Goal: Book appointment/travel/reservation: Book appointment/travel/reservation

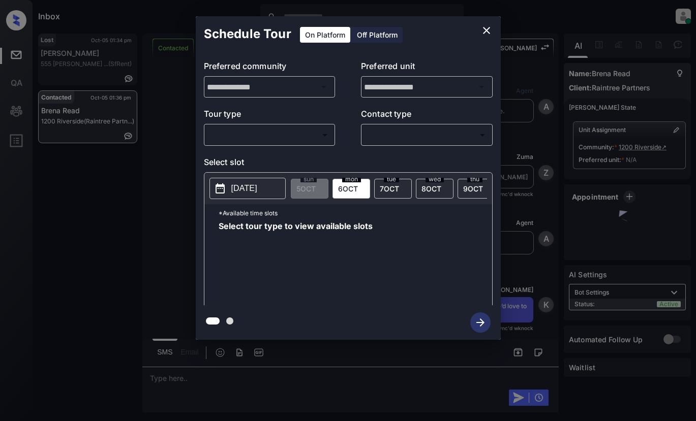
scroll to position [203, 0]
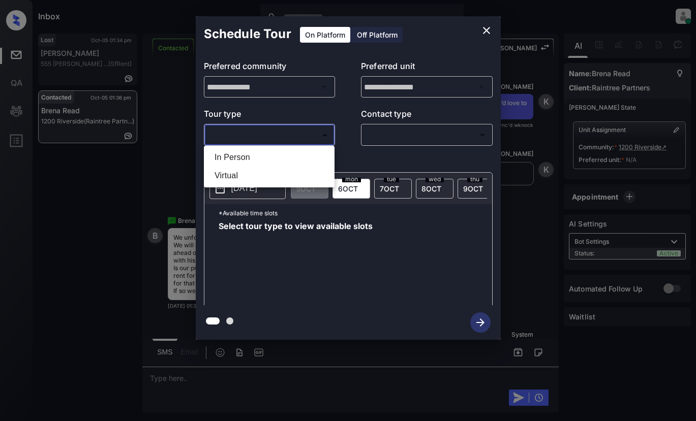
click at [249, 136] on body "Inbox Lyzzelle [PERSON_NAME] Online Set yourself offline Set yourself on break …" at bounding box center [348, 210] width 696 height 421
click at [484, 30] on div at bounding box center [348, 210] width 696 height 421
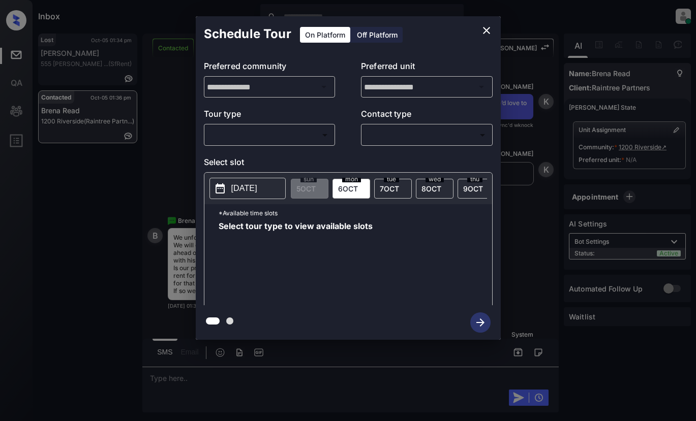
click at [172, 127] on div "**********" at bounding box center [348, 178] width 696 height 356
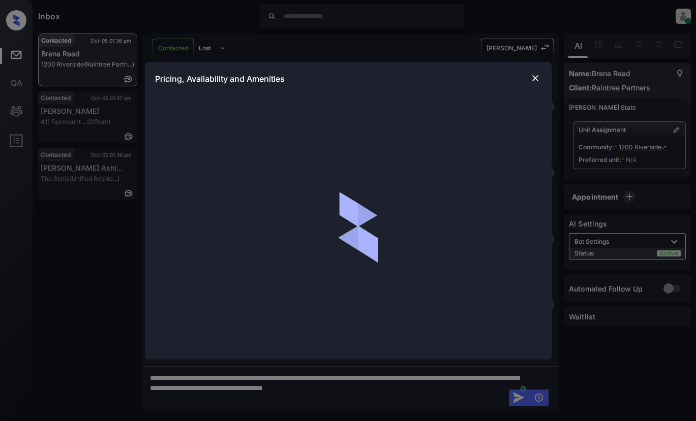
scroll to position [356, 0]
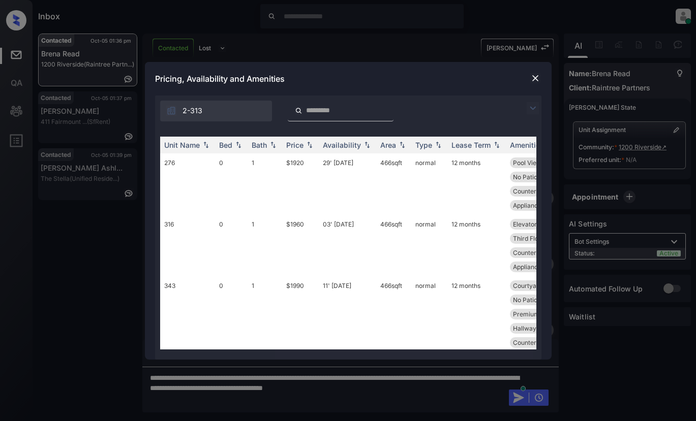
click at [530, 108] on img at bounding box center [533, 108] width 12 height 12
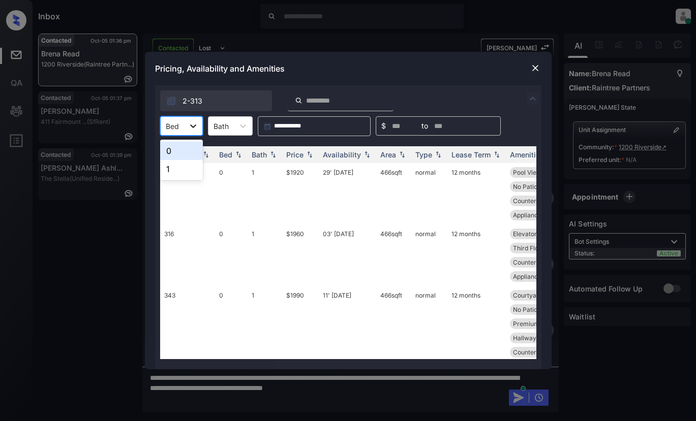
click at [195, 127] on icon at bounding box center [193, 126] width 10 height 10
click at [181, 173] on div "1" at bounding box center [181, 169] width 43 height 18
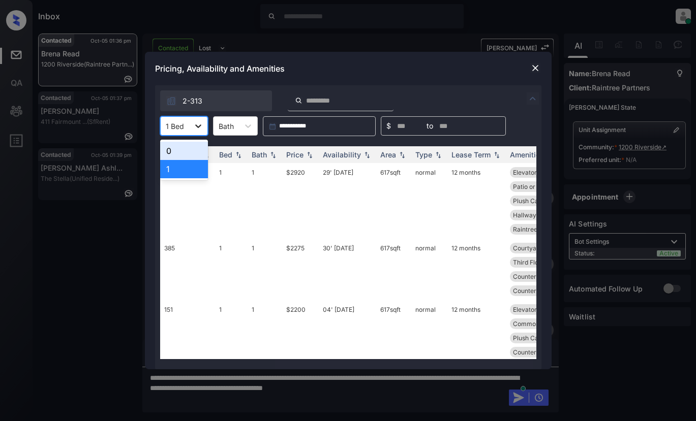
click at [196, 127] on icon at bounding box center [198, 126] width 10 height 10
click at [180, 152] on div "0" at bounding box center [184, 151] width 48 height 18
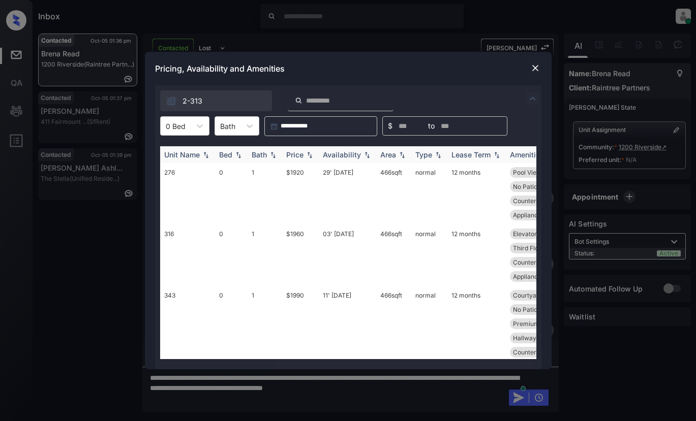
click at [295, 151] on div "Price" at bounding box center [294, 154] width 17 height 9
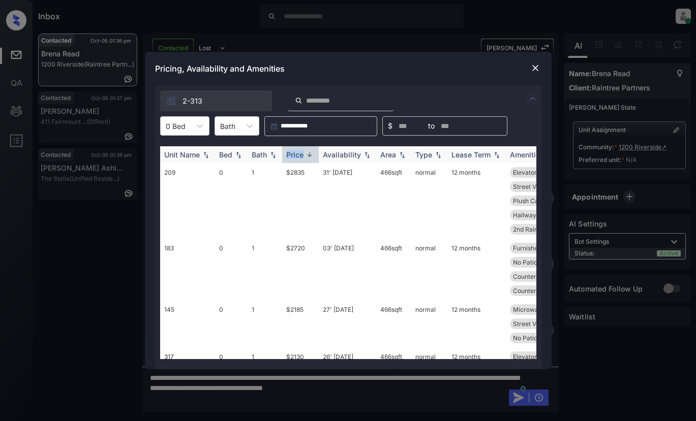
click at [295, 151] on div "Price" at bounding box center [294, 154] width 17 height 9
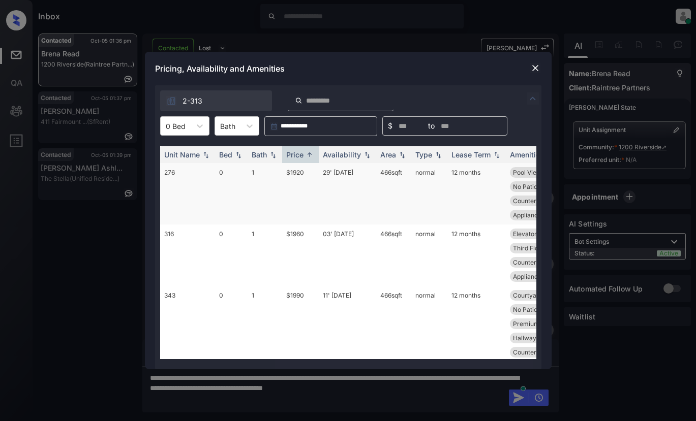
click at [300, 174] on td "$1920" at bounding box center [300, 194] width 37 height 62
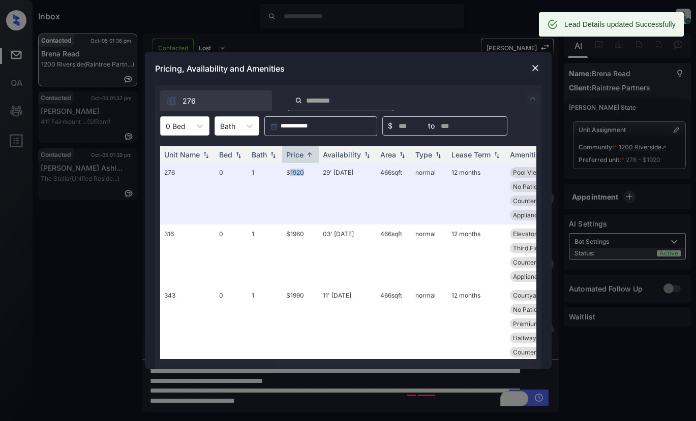
click at [539, 66] on img at bounding box center [535, 68] width 10 height 10
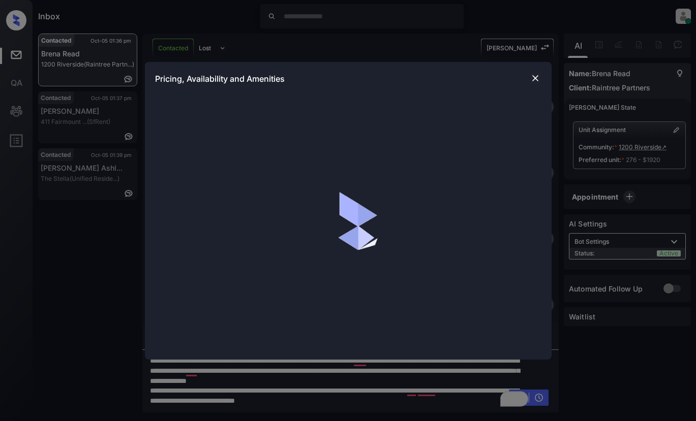
scroll to position [663, 0]
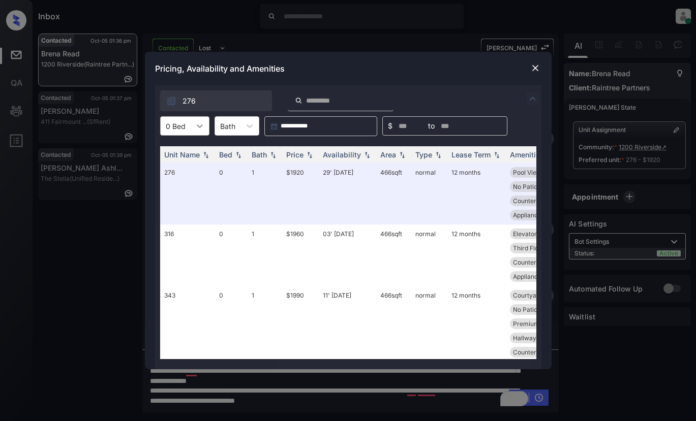
click at [199, 126] on icon at bounding box center [200, 126] width 10 height 10
click at [181, 170] on div "1" at bounding box center [184, 169] width 49 height 18
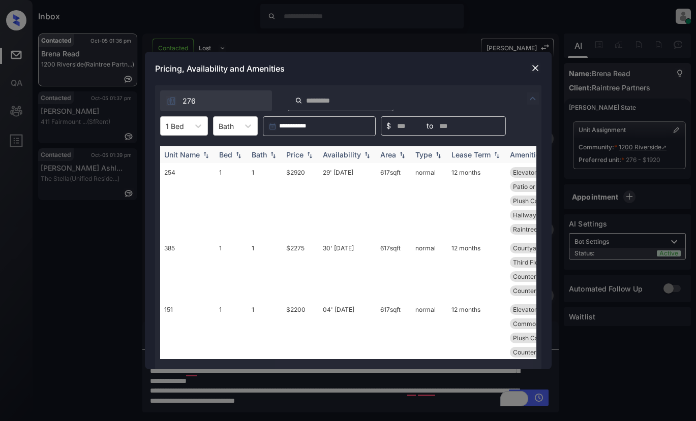
click at [296, 152] on div "Price" at bounding box center [294, 154] width 17 height 9
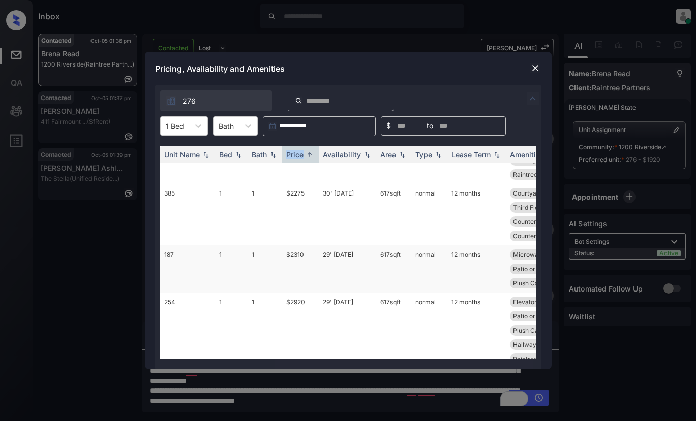
scroll to position [147, 0]
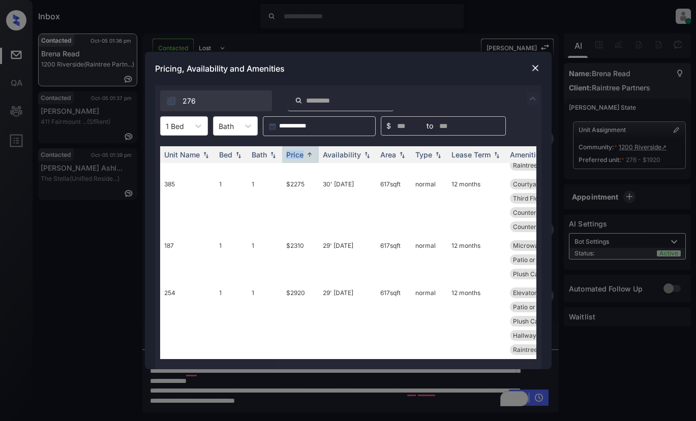
click at [532, 68] on img at bounding box center [535, 68] width 10 height 10
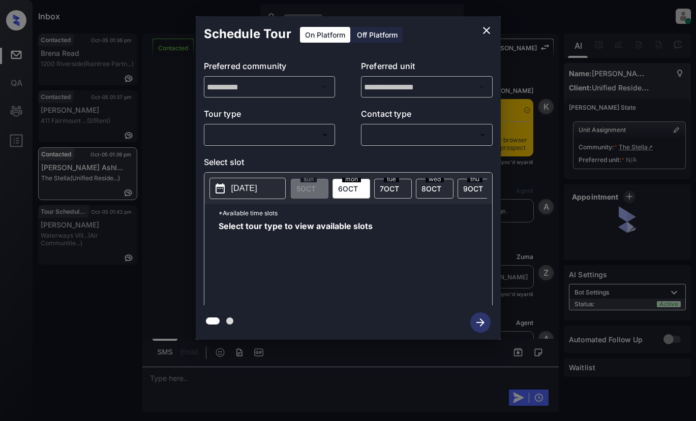
scroll to position [1325, 0]
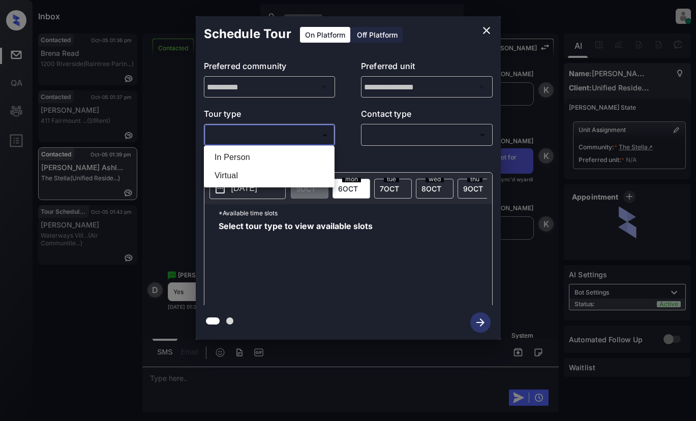
click at [238, 132] on body "Inbox Lyzzelle M. Ceralde Online Set yourself offline Set yourself on break Pro…" at bounding box center [348, 210] width 696 height 421
drag, startPoint x: 238, startPoint y: 156, endPoint x: 307, endPoint y: 141, distance: 70.3
click at [241, 155] on li "In Person" at bounding box center [269, 157] width 126 height 18
type input "********"
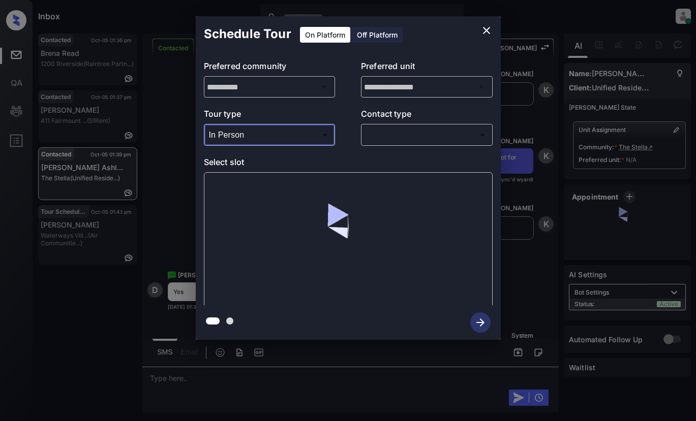
click at [377, 134] on body "Inbox Lyzzelle M. Ceralde Online Set yourself offline Set yourself on break Pro…" at bounding box center [348, 210] width 696 height 421
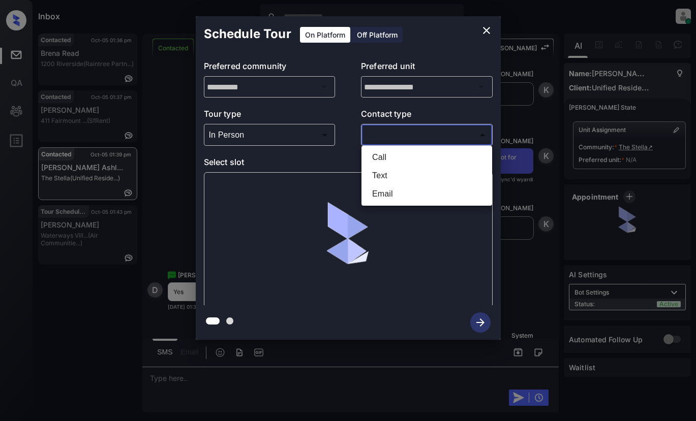
click at [382, 176] on li "Text" at bounding box center [427, 176] width 126 height 18
type input "****"
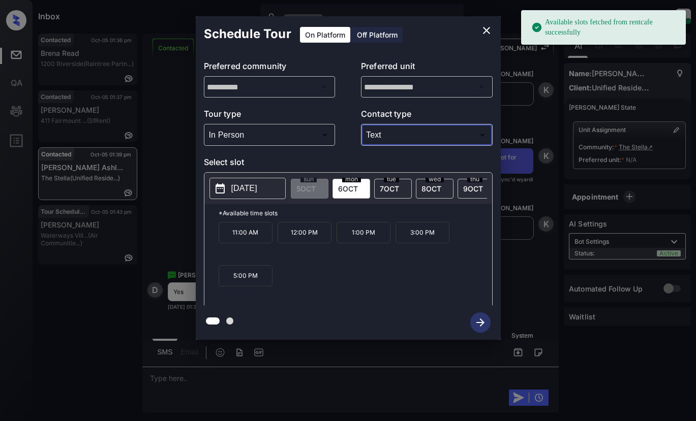
click at [246, 188] on p "[DATE]" at bounding box center [244, 188] width 26 height 12
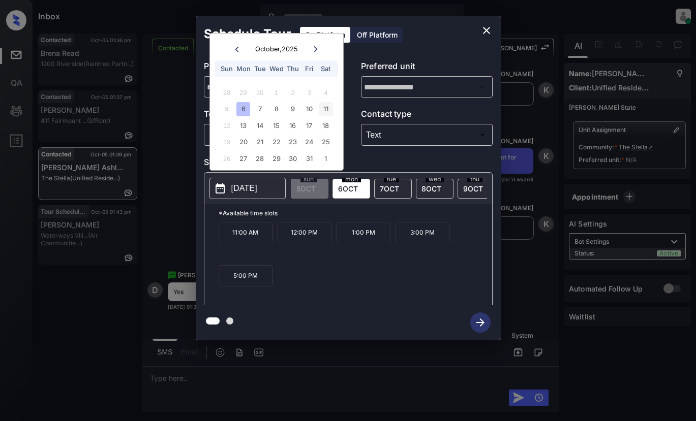
click at [324, 108] on div "11" at bounding box center [326, 109] width 14 height 14
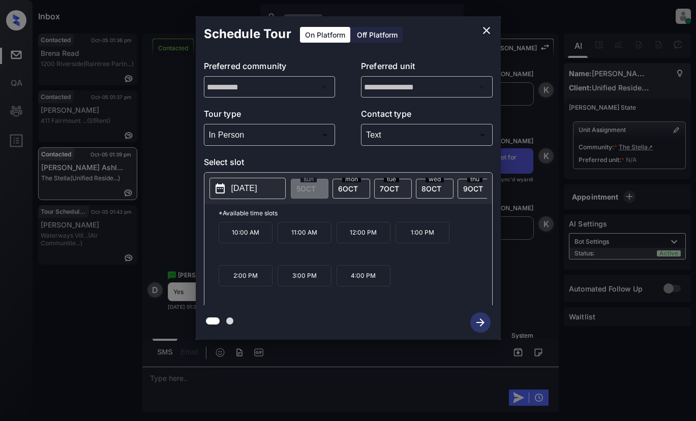
click at [358, 240] on p "12:00 PM" at bounding box center [364, 232] width 54 height 21
click at [481, 324] on div at bounding box center [348, 322] width 305 height 35
click at [487, 28] on icon "close" at bounding box center [486, 30] width 12 height 12
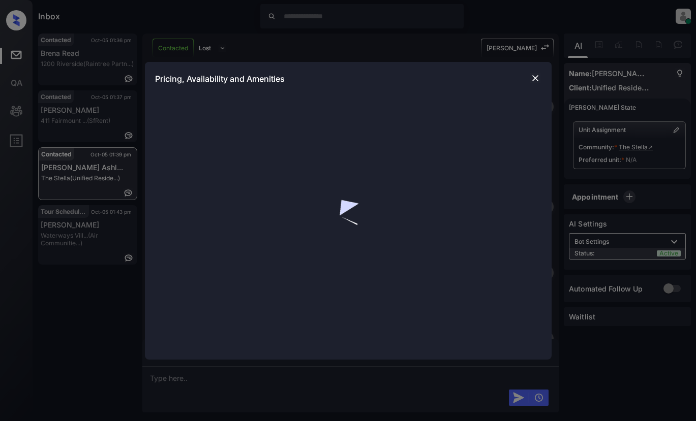
scroll to position [559, 0]
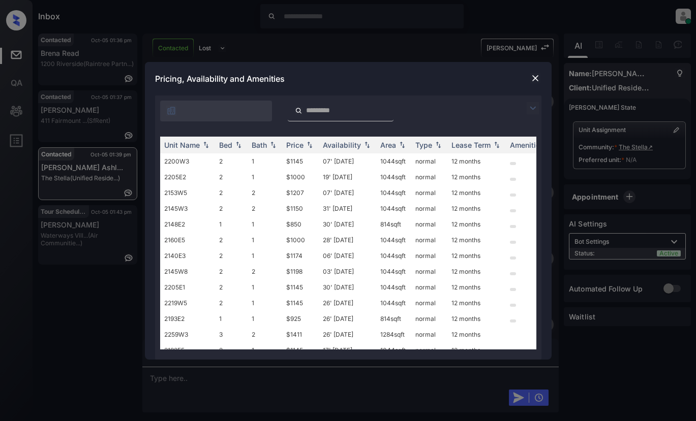
click at [531, 109] on img at bounding box center [533, 108] width 12 height 12
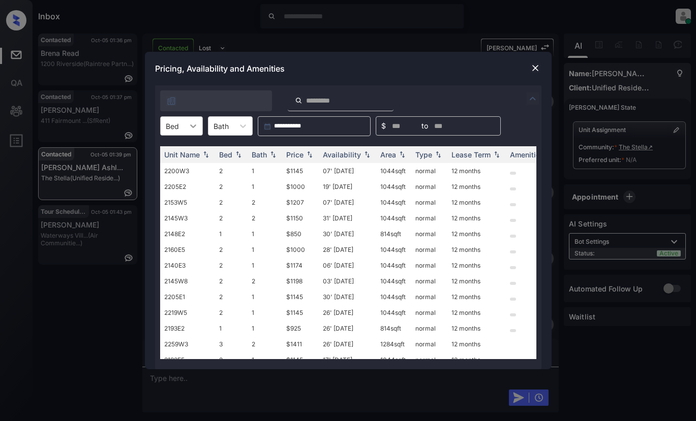
click at [192, 129] on icon at bounding box center [193, 126] width 10 height 10
drag, startPoint x: 175, startPoint y: 186, endPoint x: 187, endPoint y: 180, distance: 13.0
click at [179, 185] on div "3" at bounding box center [181, 187] width 43 height 18
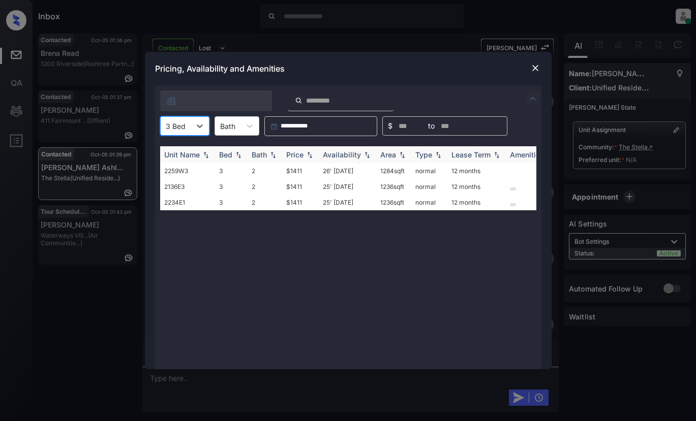
click at [290, 153] on div "Price" at bounding box center [294, 154] width 17 height 9
drag, startPoint x: 290, startPoint y: 153, endPoint x: 302, endPoint y: 146, distance: 13.9
click at [290, 152] on div "Price" at bounding box center [294, 154] width 17 height 9
click at [289, 171] on td "$1411" at bounding box center [300, 171] width 37 height 16
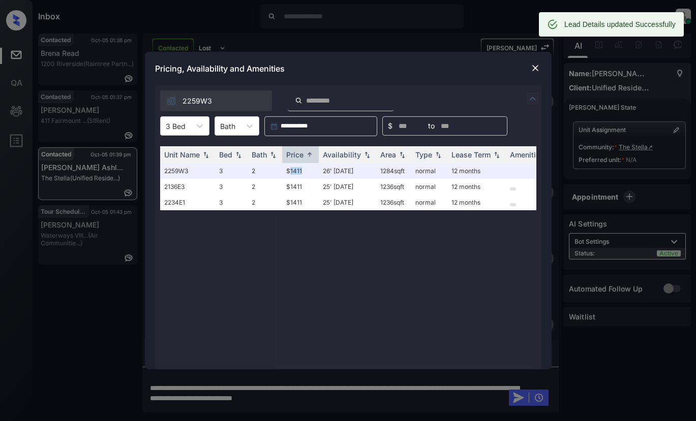
click at [532, 71] on img at bounding box center [535, 68] width 10 height 10
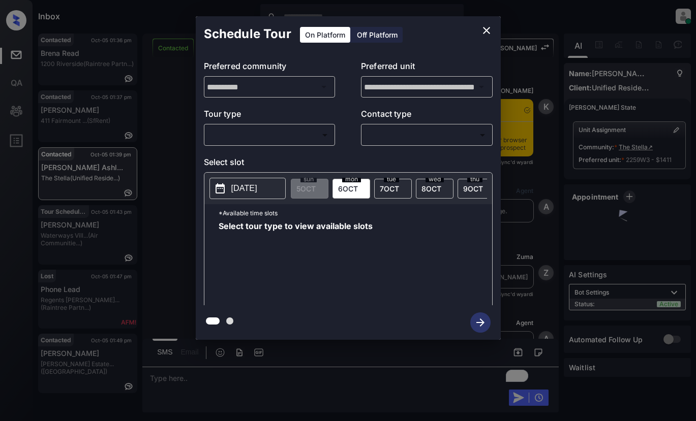
scroll to position [1594, 0]
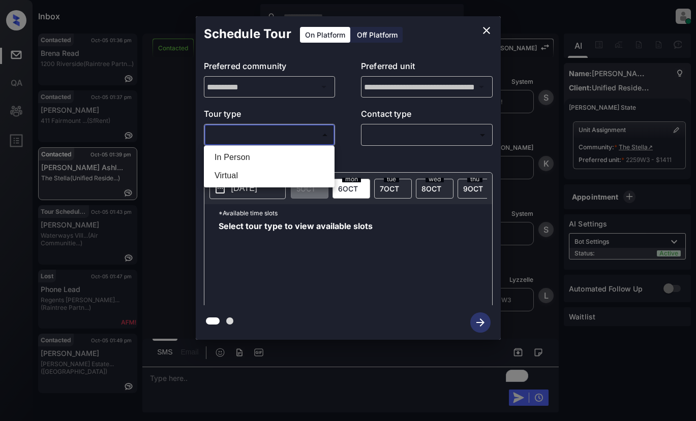
click at [240, 134] on body "Inbox Lyzzelle [PERSON_NAME] Online Set yourself offline Set yourself on break …" at bounding box center [348, 210] width 696 height 421
drag, startPoint x: 235, startPoint y: 156, endPoint x: 316, endPoint y: 131, distance: 84.7
click at [239, 156] on li "In Person" at bounding box center [269, 157] width 126 height 18
type input "********"
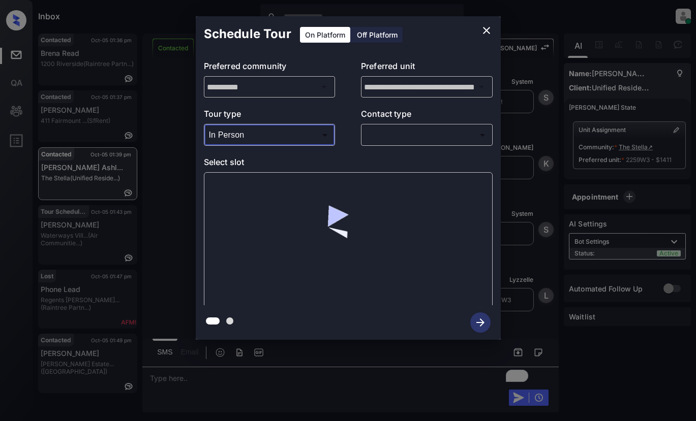
click at [386, 134] on body "Inbox Lyzzelle M. Ceralde Online Set yourself offline Set yourself on break Pro…" at bounding box center [348, 210] width 696 height 421
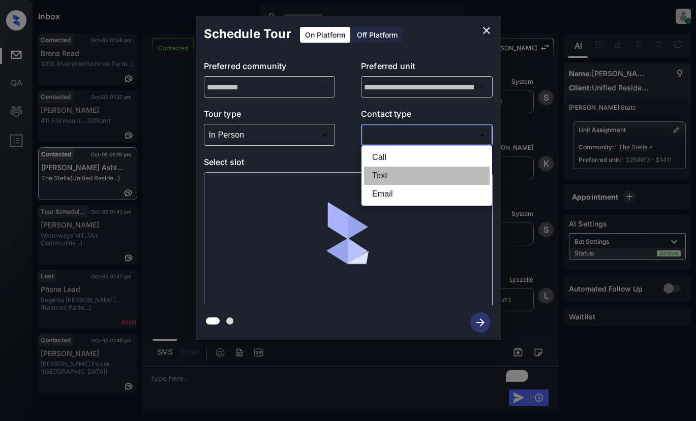
click at [372, 178] on li "Text" at bounding box center [427, 176] width 126 height 18
type input "****"
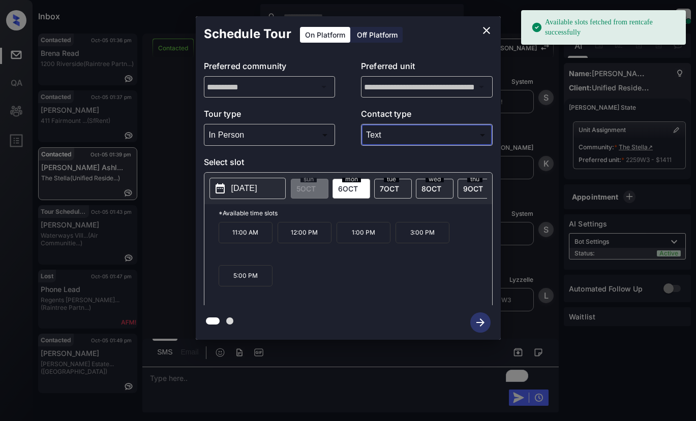
click at [236, 192] on p "[DATE]" at bounding box center [244, 188] width 26 height 12
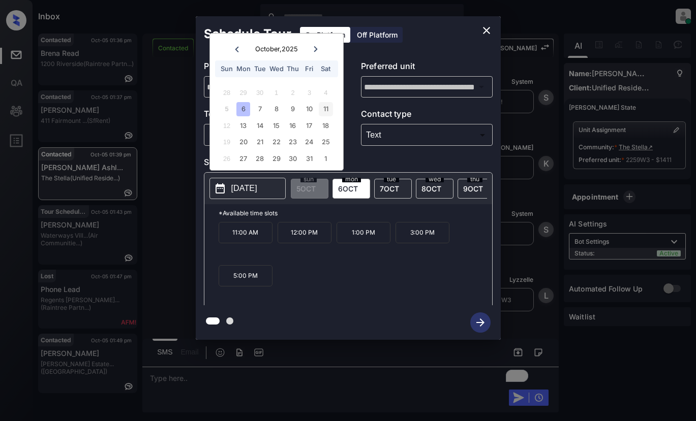
click at [325, 107] on div "11" at bounding box center [326, 109] width 14 height 14
click at [369, 239] on p "12:00 PM" at bounding box center [364, 232] width 54 height 21
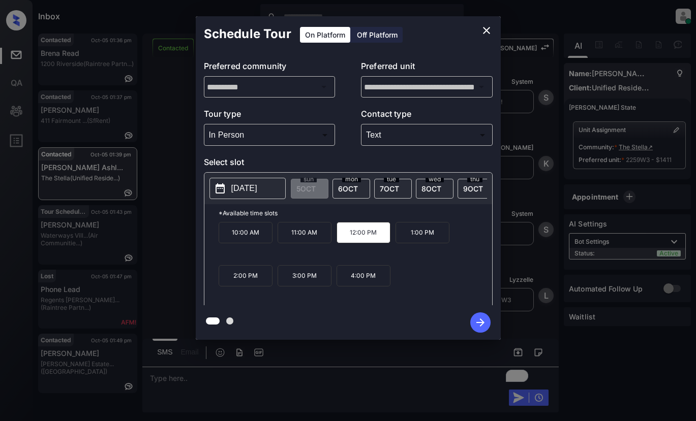
click at [484, 324] on icon "button" at bounding box center [480, 323] width 20 height 20
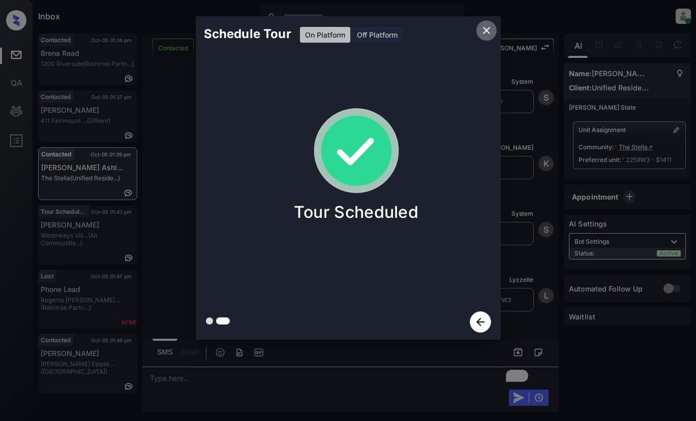
click at [485, 30] on icon "close" at bounding box center [486, 30] width 12 height 12
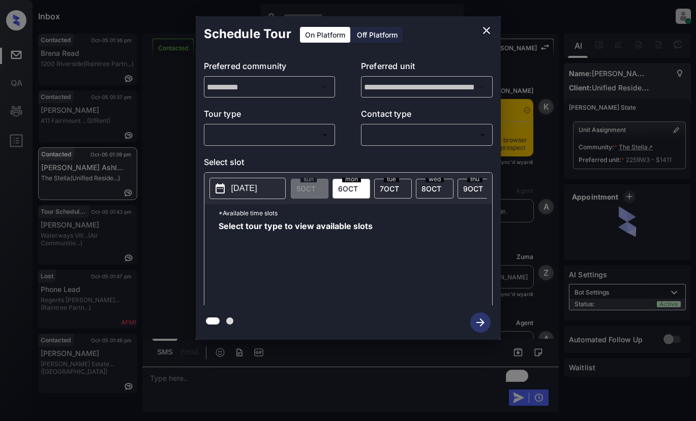
scroll to position [1594, 0]
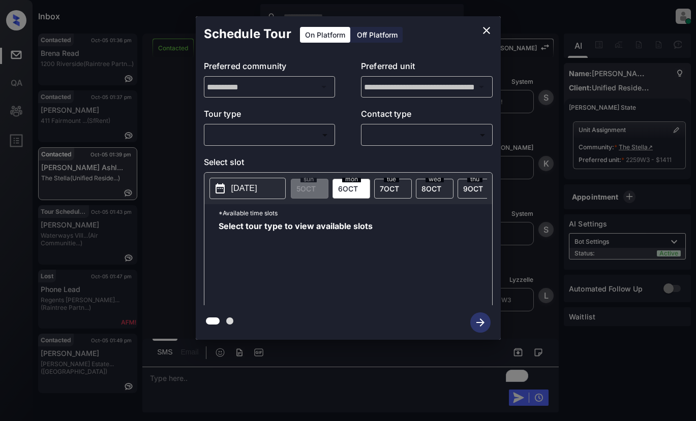
click at [266, 135] on body "Inbox Lyzzelle [PERSON_NAME] Online Set yourself offline Set yourself on break …" at bounding box center [348, 210] width 696 height 421
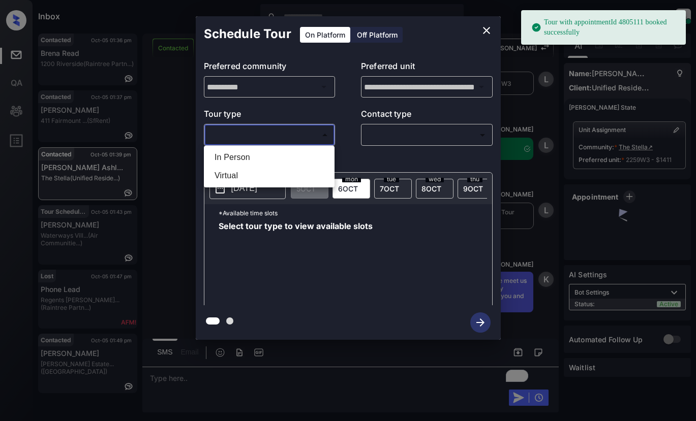
scroll to position [1812, 0]
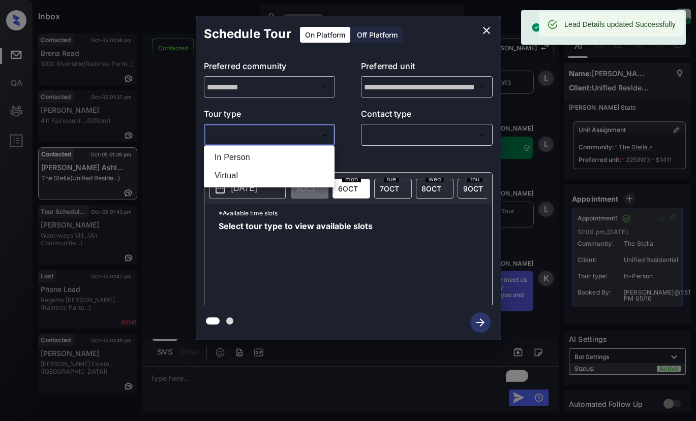
click at [488, 32] on div at bounding box center [348, 210] width 696 height 421
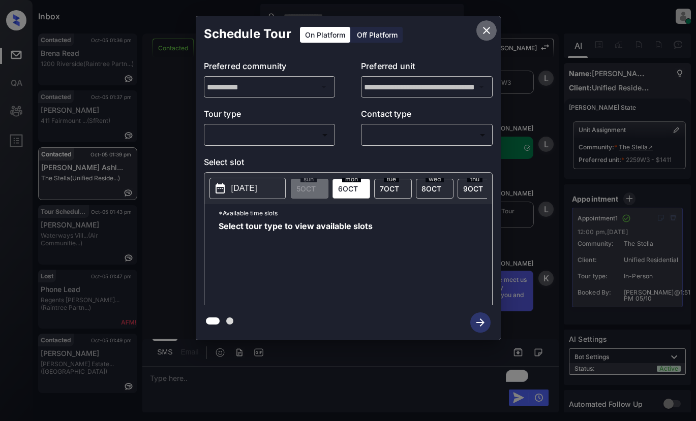
click at [490, 26] on icon "close" at bounding box center [486, 30] width 12 height 12
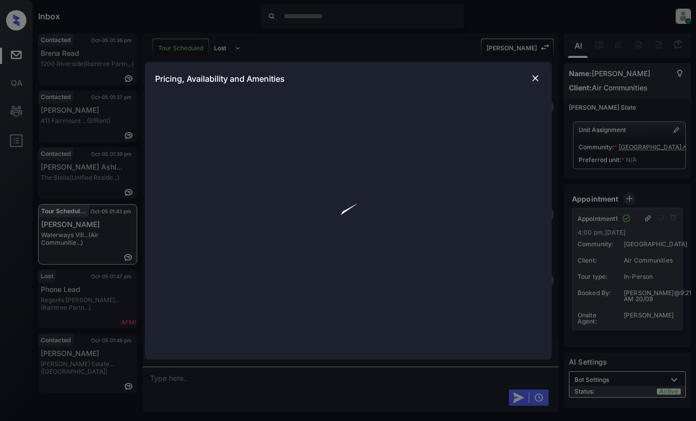
scroll to position [8059, 0]
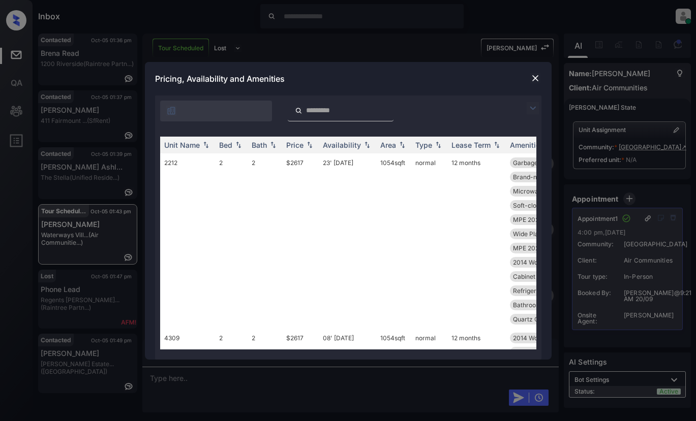
click at [530, 107] on img at bounding box center [533, 108] width 12 height 12
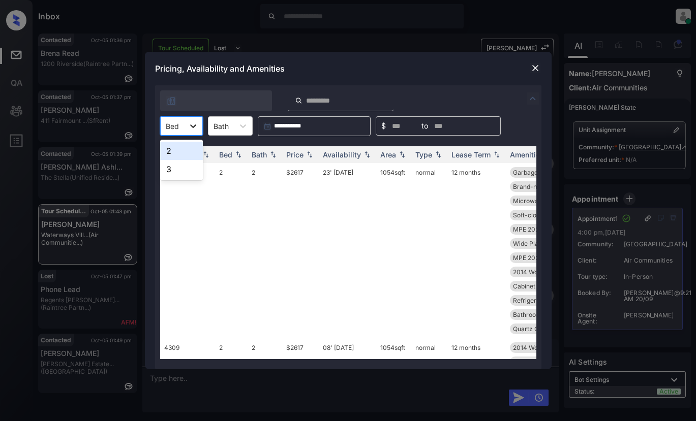
click at [192, 127] on icon at bounding box center [193, 127] width 6 height 4
click at [533, 69] on img at bounding box center [535, 68] width 10 height 10
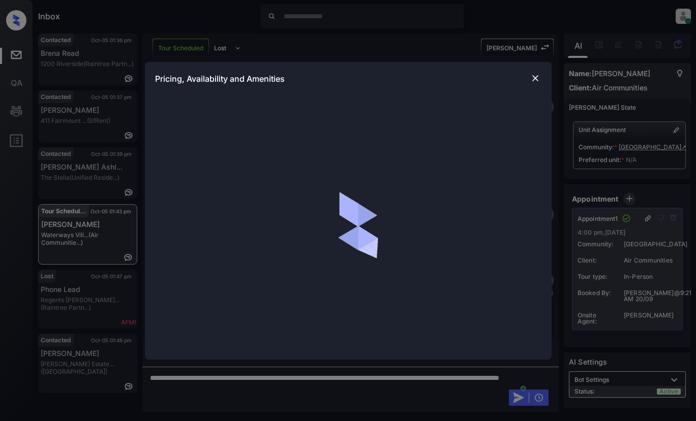
scroll to position [8059, 0]
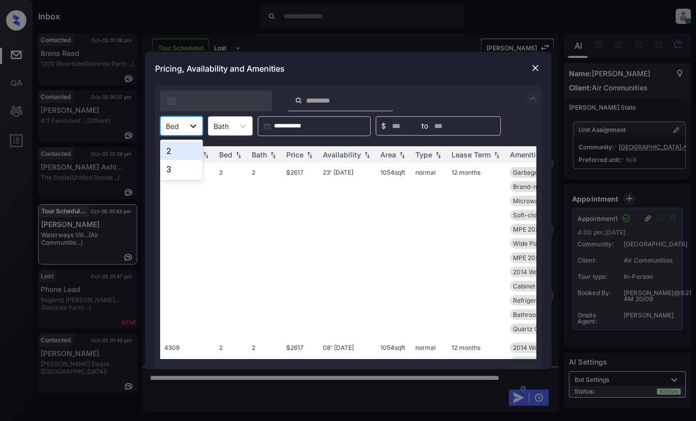
click at [191, 128] on icon at bounding box center [193, 126] width 10 height 10
click at [174, 150] on div "2" at bounding box center [181, 151] width 43 height 18
click at [287, 155] on div "Price" at bounding box center [294, 154] width 17 height 9
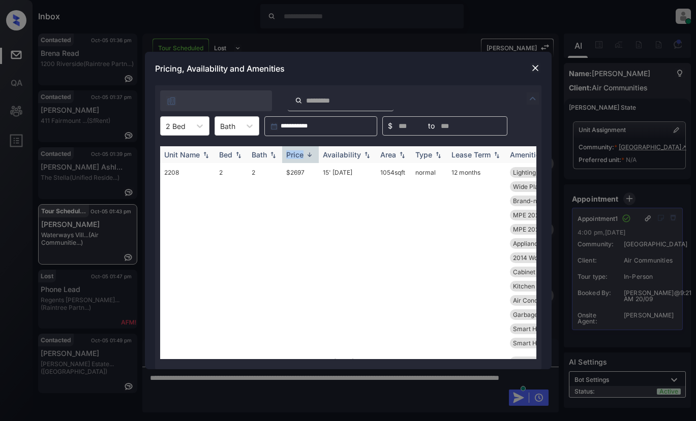
click at [287, 155] on div "Price" at bounding box center [294, 154] width 17 height 9
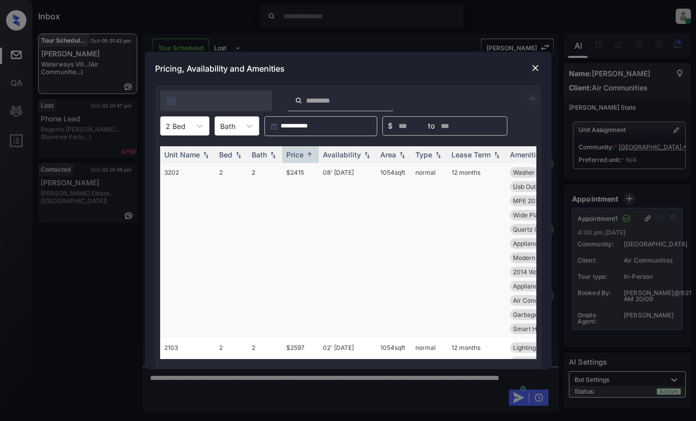
click at [293, 173] on td "$2415" at bounding box center [300, 250] width 37 height 175
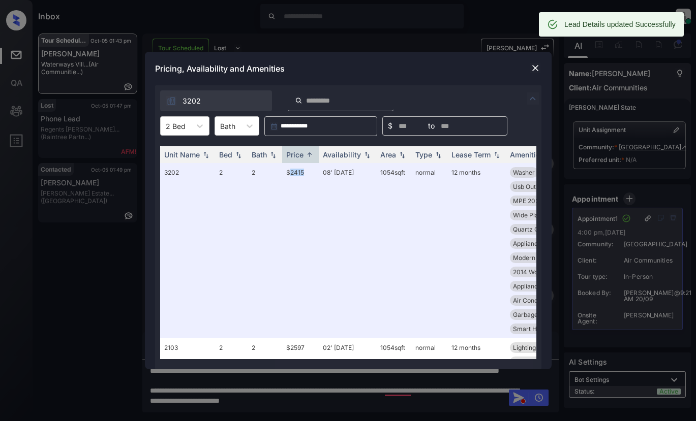
click at [533, 66] on img at bounding box center [535, 68] width 10 height 10
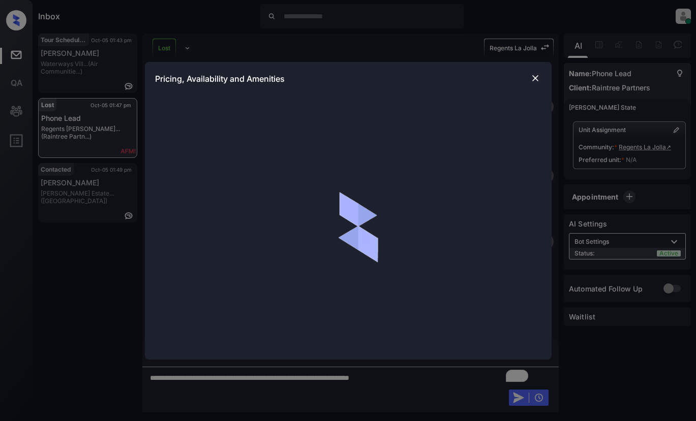
scroll to position [5575, 0]
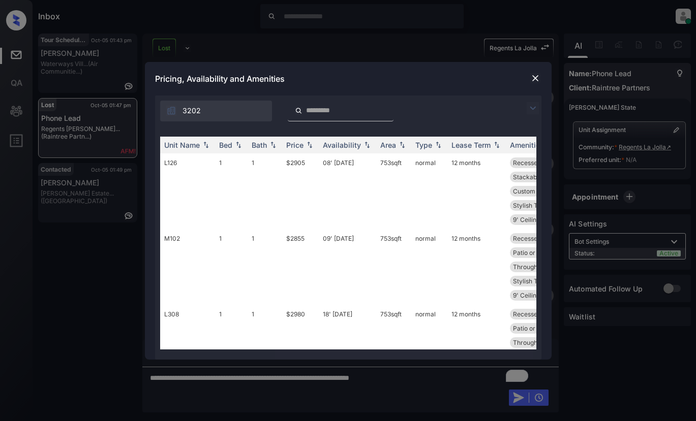
click at [533, 107] on img at bounding box center [533, 108] width 12 height 12
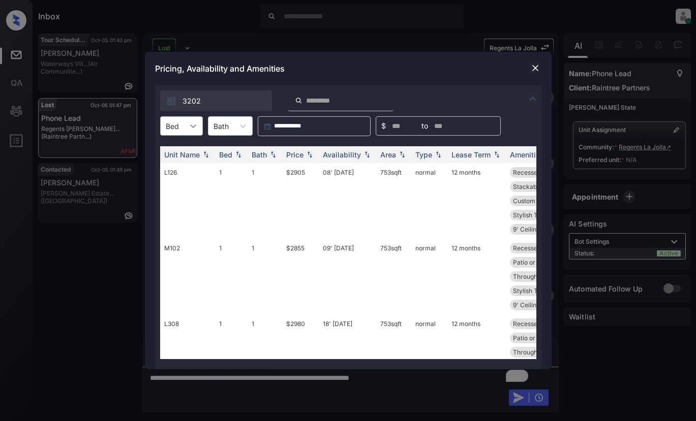
click at [186, 127] on div at bounding box center [193, 126] width 18 height 18
click at [535, 62] on div at bounding box center [535, 68] width 12 height 12
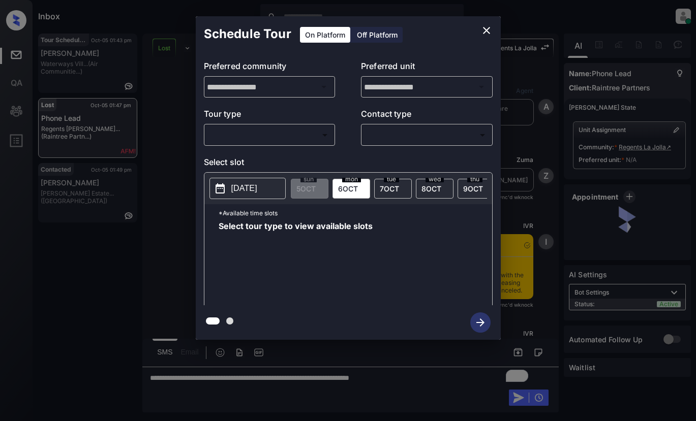
scroll to position [5575, 0]
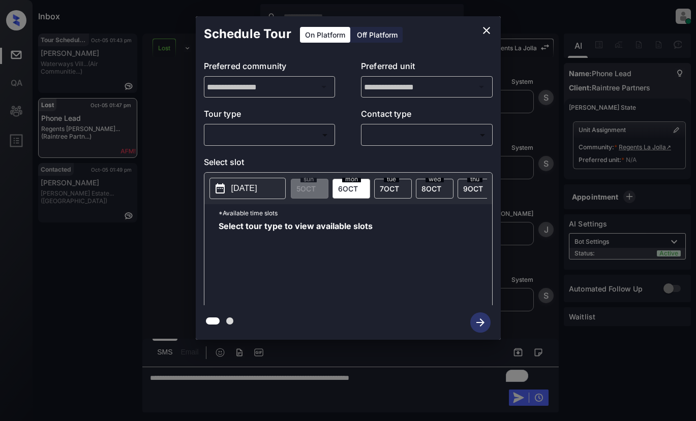
click at [258, 128] on body "Inbox Lyzzelle [PERSON_NAME] Online Set yourself offline Set yourself on break …" at bounding box center [348, 210] width 696 height 421
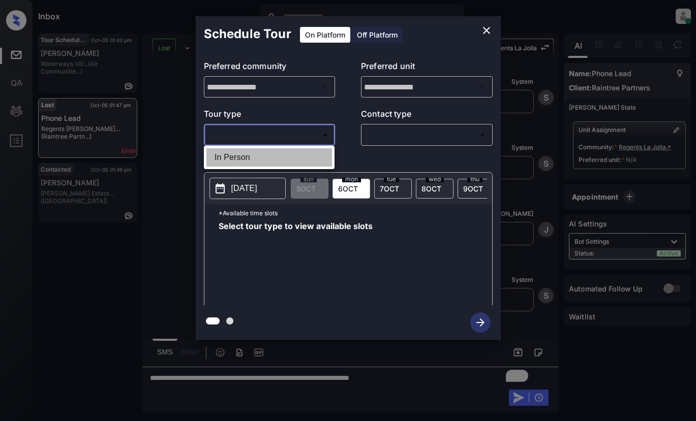
drag, startPoint x: 225, startPoint y: 156, endPoint x: 286, endPoint y: 136, distance: 64.6
click at [228, 156] on li "In Person" at bounding box center [269, 157] width 126 height 18
type input "********"
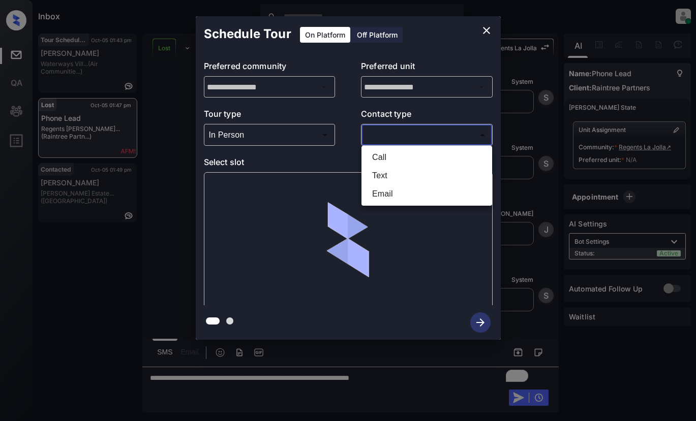
click at [398, 136] on body "Inbox Lyzzelle M. Ceralde Online Set yourself offline Set yourself on break Pro…" at bounding box center [348, 210] width 696 height 421
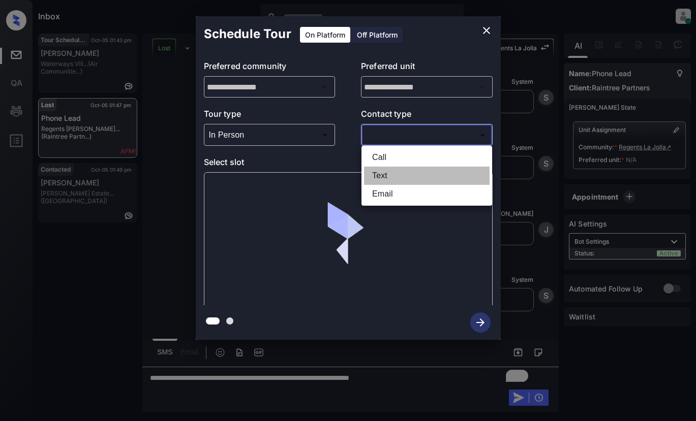
click at [392, 169] on li "Text" at bounding box center [427, 176] width 126 height 18
type input "****"
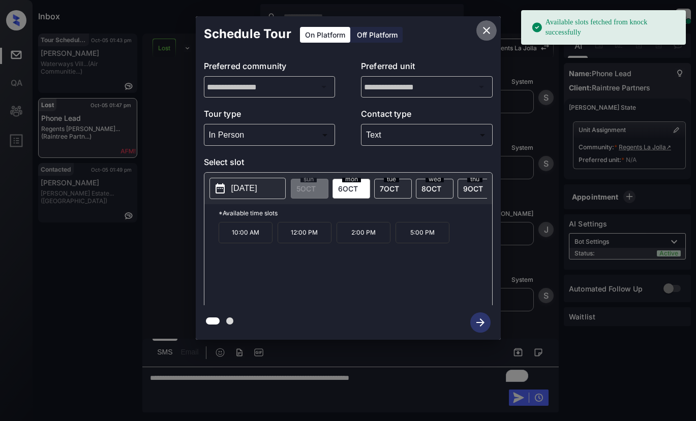
click at [484, 27] on icon "close" at bounding box center [486, 30] width 12 height 12
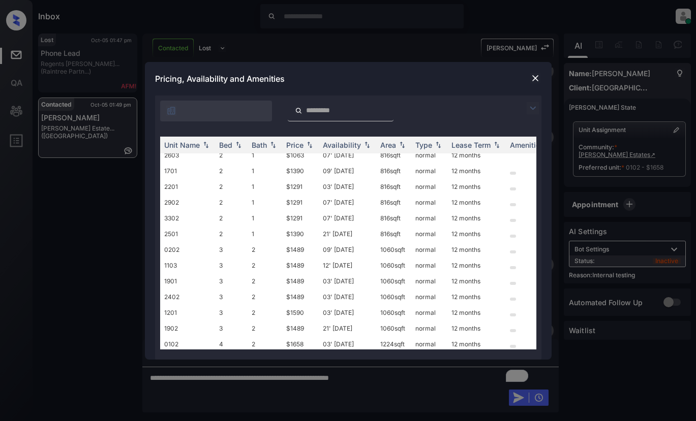
scroll to position [16, 0]
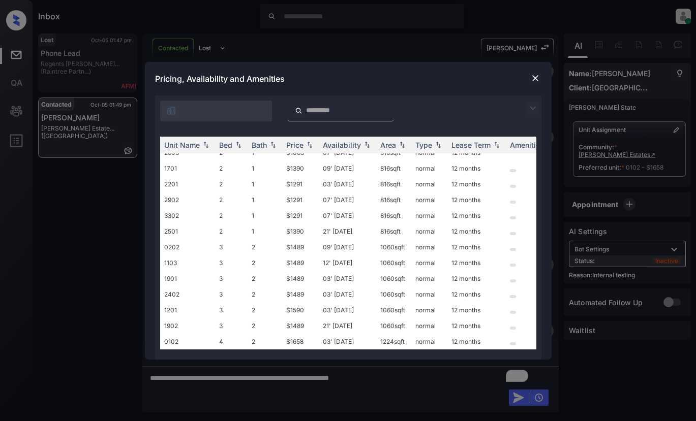
click at [533, 79] on img at bounding box center [535, 78] width 10 height 10
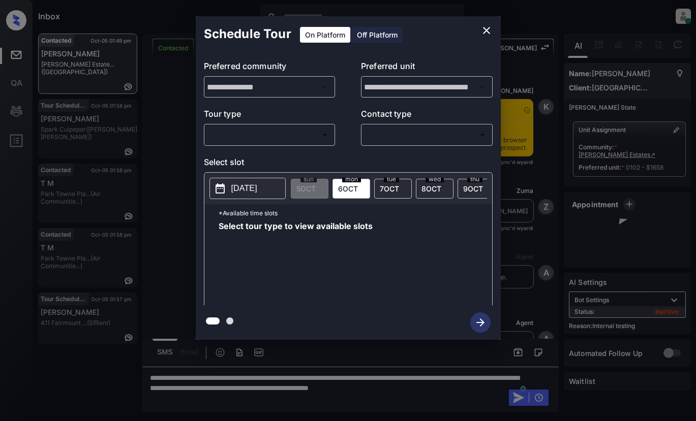
scroll to position [5093, 0]
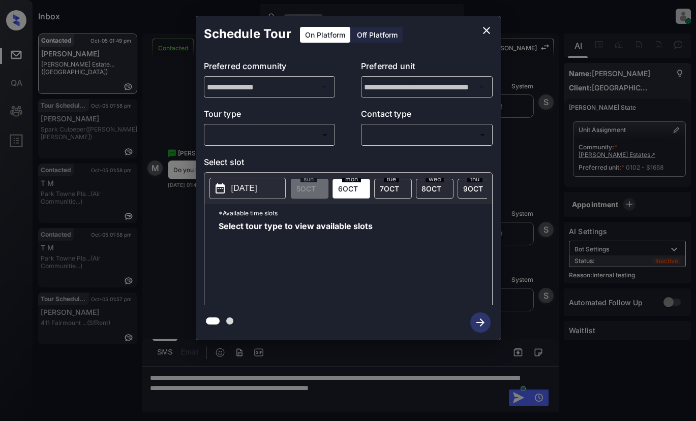
click at [484, 29] on icon "close" at bounding box center [486, 30] width 12 height 12
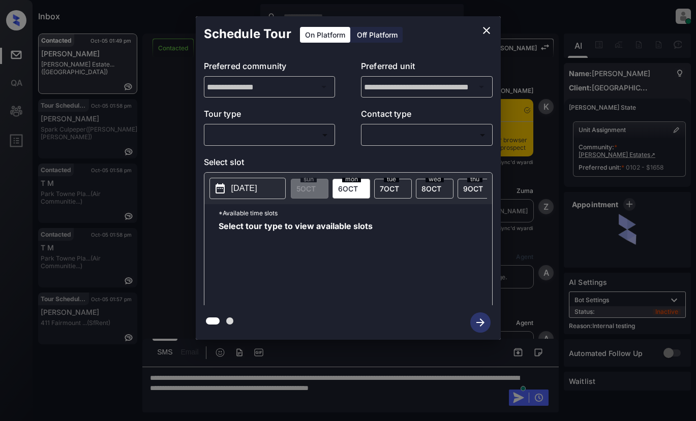
scroll to position [4940, 0]
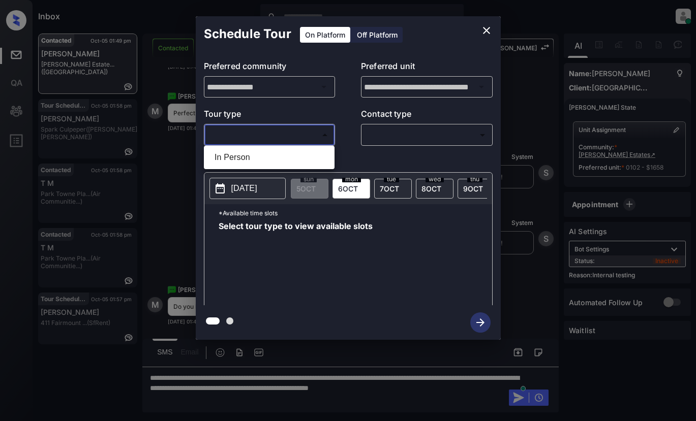
click at [298, 139] on body "Inbox Lyzzelle [PERSON_NAME] Online Set yourself offline Set yourself on break …" at bounding box center [348, 210] width 696 height 421
drag, startPoint x: 233, startPoint y: 159, endPoint x: 314, endPoint y: 122, distance: 88.7
click at [236, 157] on li "In Person" at bounding box center [269, 157] width 126 height 18
type input "********"
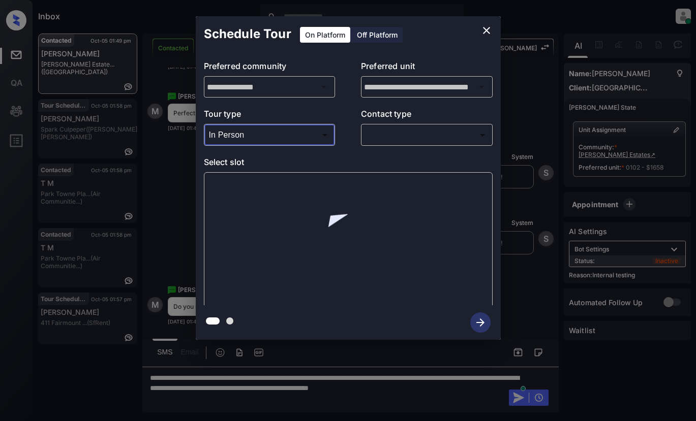
click at [392, 134] on body "Inbox Lyzzelle [PERSON_NAME] Online Set yourself offline Set yourself on break …" at bounding box center [348, 210] width 696 height 421
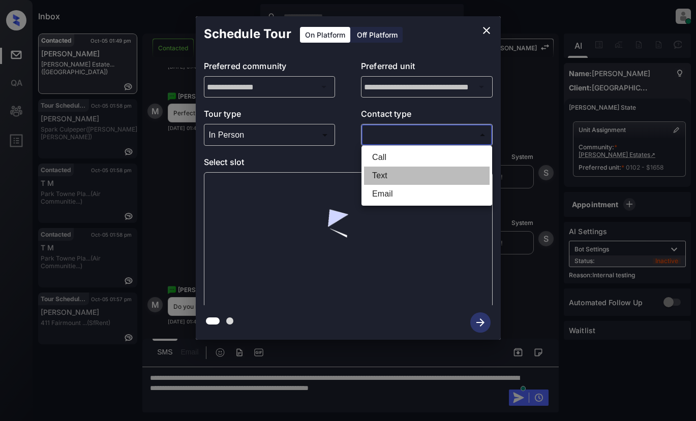
click at [378, 176] on li "Text" at bounding box center [427, 176] width 126 height 18
type input "****"
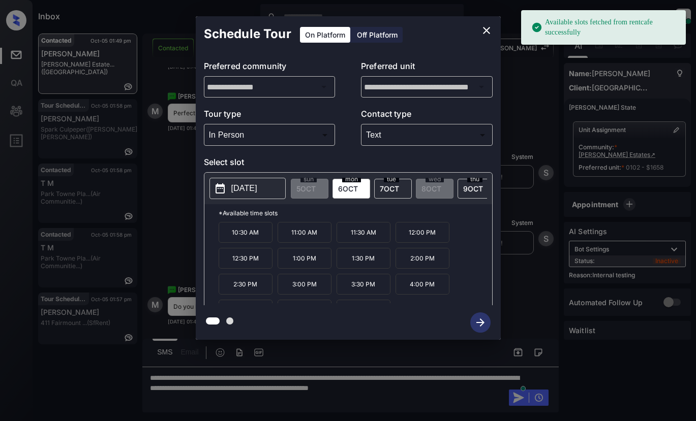
click at [257, 190] on p "2025-10-06" at bounding box center [244, 188] width 26 height 12
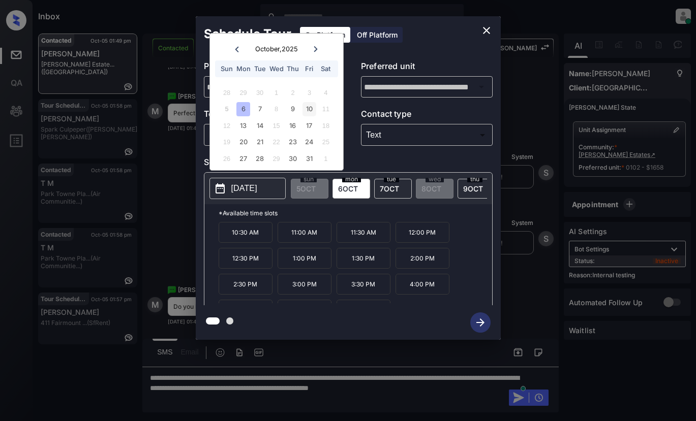
click at [308, 108] on div "10" at bounding box center [309, 109] width 14 height 14
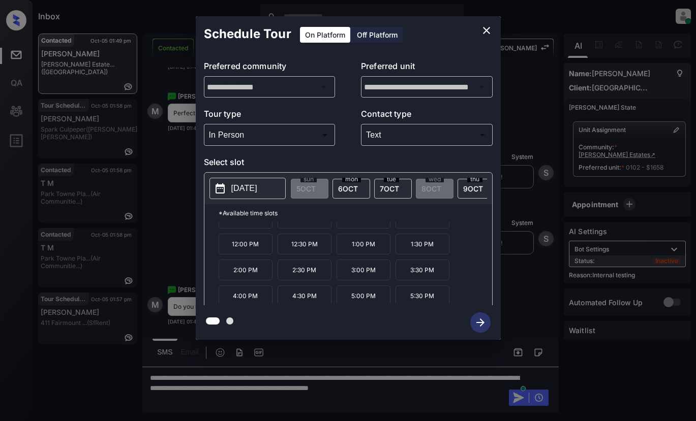
scroll to position [17, 0]
drag, startPoint x: 250, startPoint y: 300, endPoint x: 258, endPoint y: 296, distance: 8.4
click at [252, 298] on p "4:00 PM" at bounding box center [246, 293] width 54 height 21
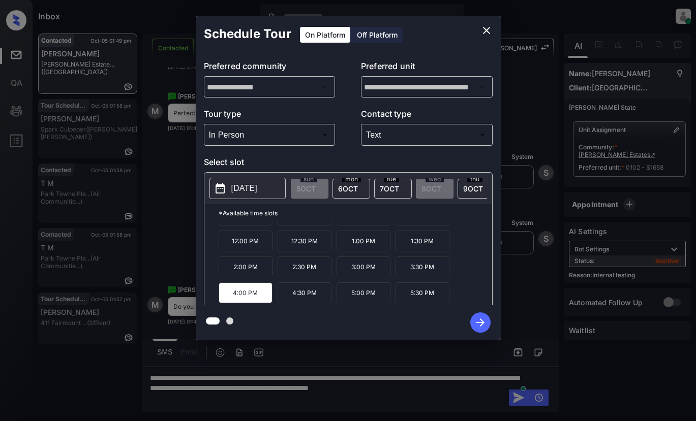
click at [480, 324] on icon "button" at bounding box center [480, 323] width 20 height 20
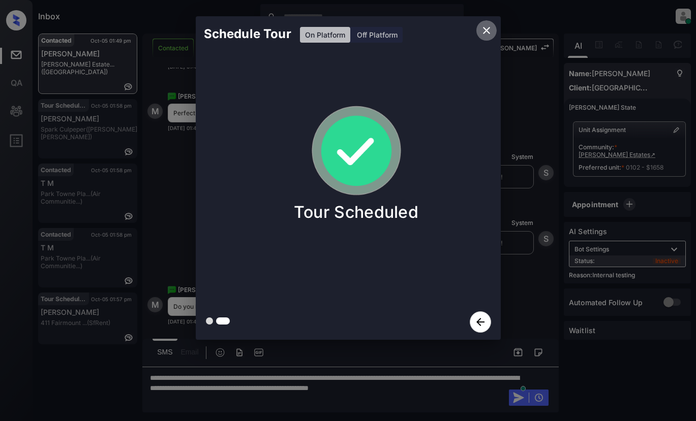
click at [484, 26] on icon "close" at bounding box center [486, 30] width 12 height 12
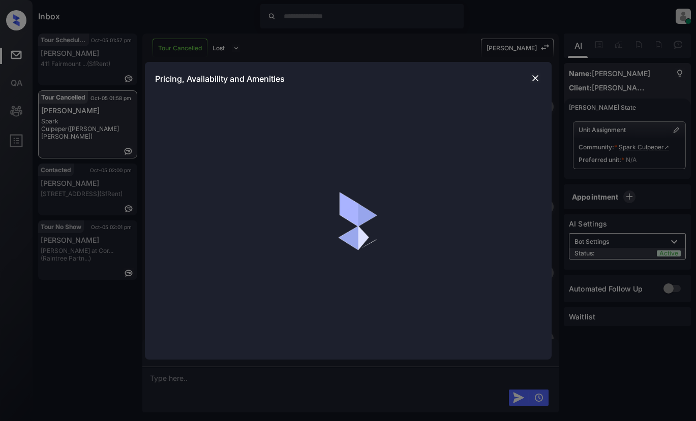
scroll to position [3368, 0]
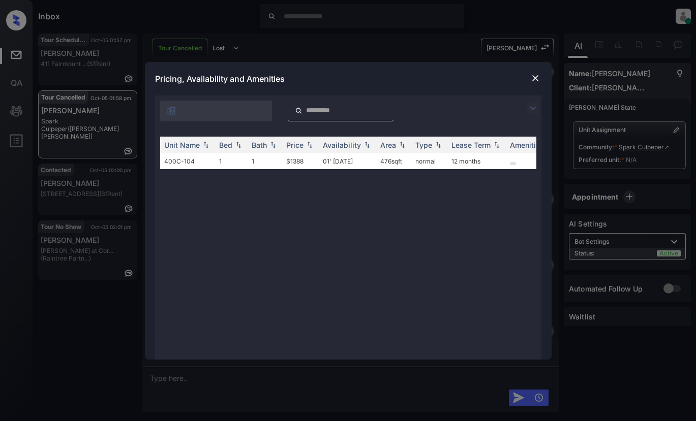
click at [533, 109] on img at bounding box center [533, 108] width 12 height 12
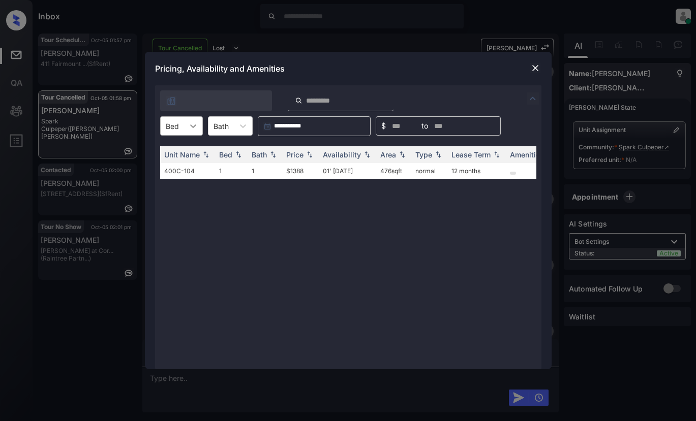
click at [192, 127] on icon at bounding box center [193, 127] width 6 height 4
click at [162, 148] on div "1" at bounding box center [181, 151] width 43 height 18
click at [298, 174] on td "$1388" at bounding box center [300, 171] width 37 height 16
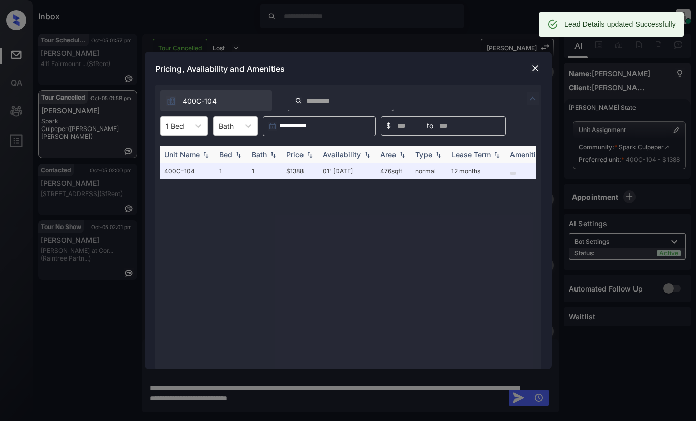
click at [303, 156] on div "Price" at bounding box center [294, 154] width 17 height 9
click at [302, 155] on div "Price" at bounding box center [294, 154] width 17 height 9
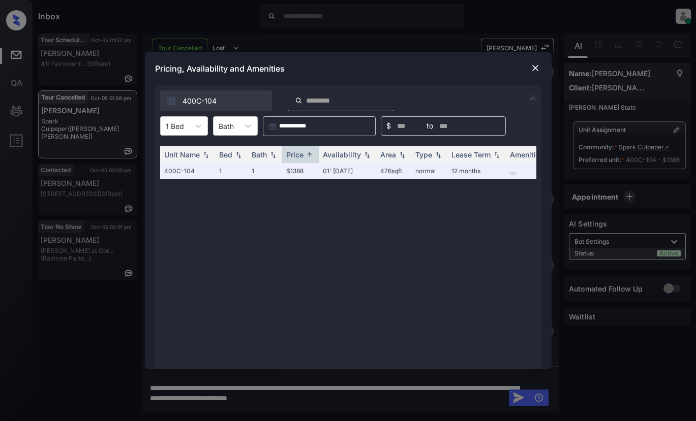
click at [532, 70] on img at bounding box center [535, 68] width 10 height 10
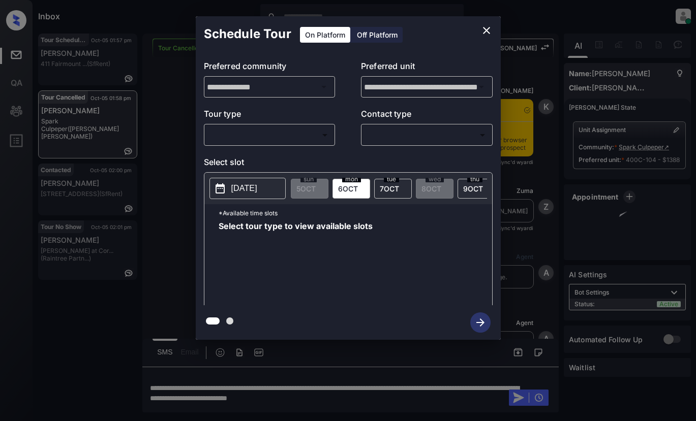
scroll to position [3693, 0]
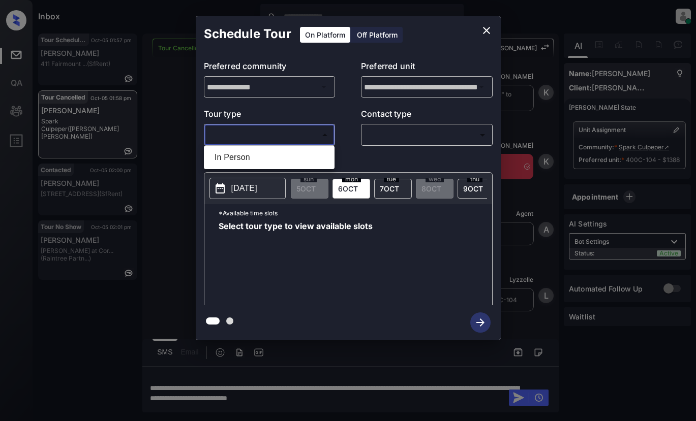
click at [256, 131] on body "Inbox Lyzzelle [PERSON_NAME] Online Set yourself offline Set yourself on break …" at bounding box center [348, 210] width 696 height 421
drag, startPoint x: 241, startPoint y: 157, endPoint x: 310, endPoint y: 134, distance: 72.2
click at [247, 154] on li "In Person" at bounding box center [269, 157] width 126 height 18
type input "********"
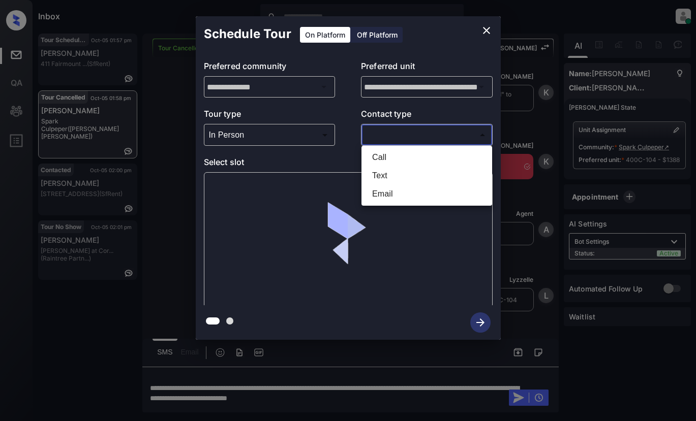
drag, startPoint x: 398, startPoint y: 141, endPoint x: 419, endPoint y: 136, distance: 21.9
click at [406, 139] on body "Inbox Lyzzelle [PERSON_NAME] Online Set yourself offline Set yourself on break …" at bounding box center [348, 210] width 696 height 421
drag, startPoint x: 390, startPoint y: 173, endPoint x: 385, endPoint y: 166, distance: 9.1
click at [390, 173] on li "Text" at bounding box center [427, 176] width 126 height 18
type input "****"
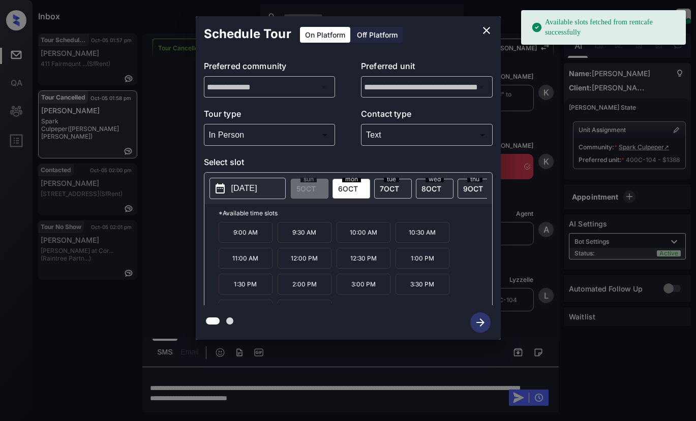
drag, startPoint x: 233, startPoint y: 239, endPoint x: 293, endPoint y: 239, distance: 60.5
click at [233, 239] on p "9:00 AM" at bounding box center [246, 232] width 54 height 21
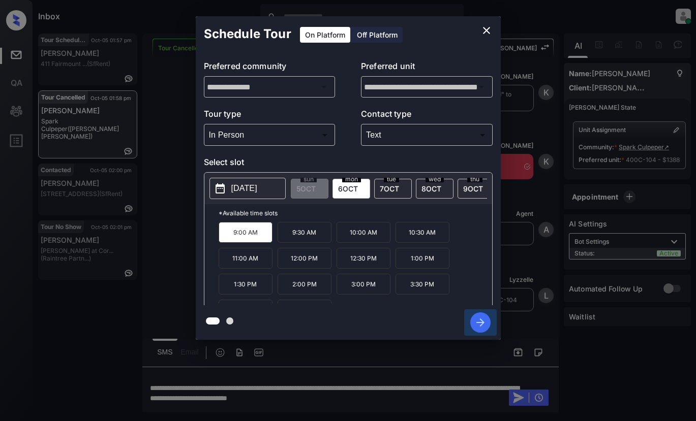
drag, startPoint x: 481, startPoint y: 323, endPoint x: 487, endPoint y: 295, distance: 28.6
click at [482, 320] on icon "button" at bounding box center [480, 323] width 20 height 20
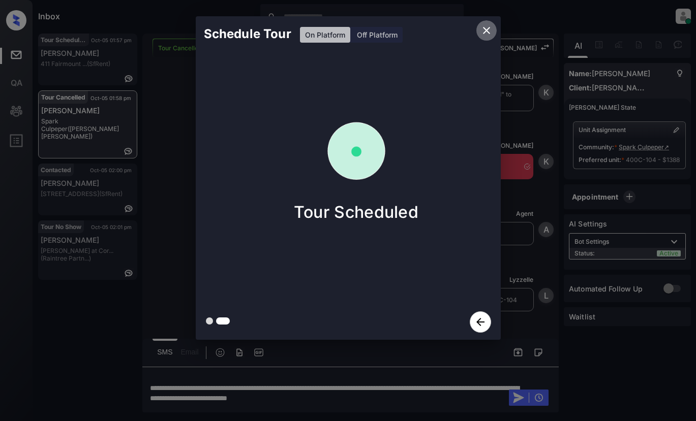
click at [486, 32] on icon "close" at bounding box center [486, 30] width 12 height 12
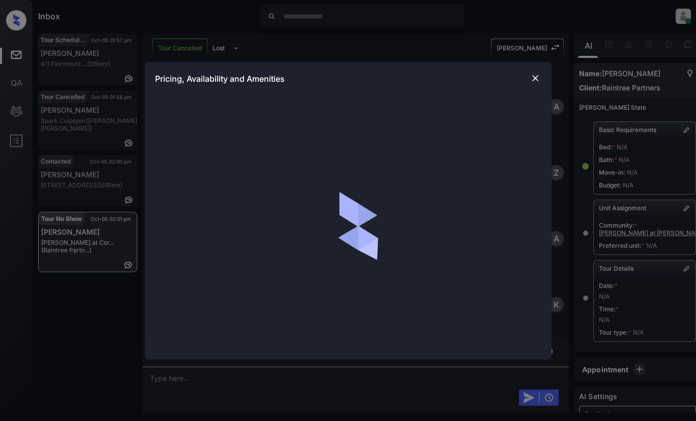
scroll to position [986, 0]
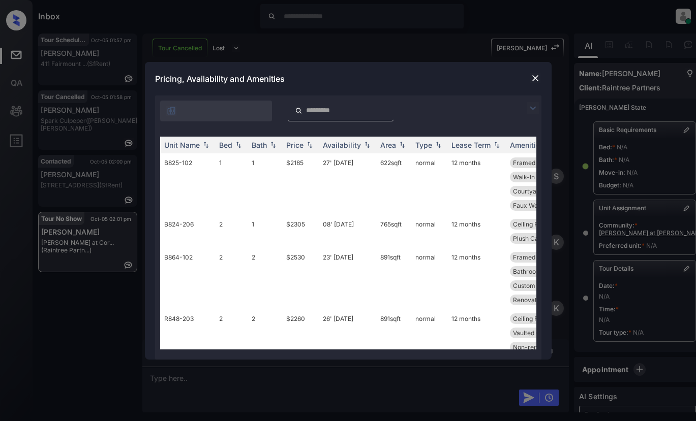
click at [531, 109] on img at bounding box center [533, 108] width 12 height 12
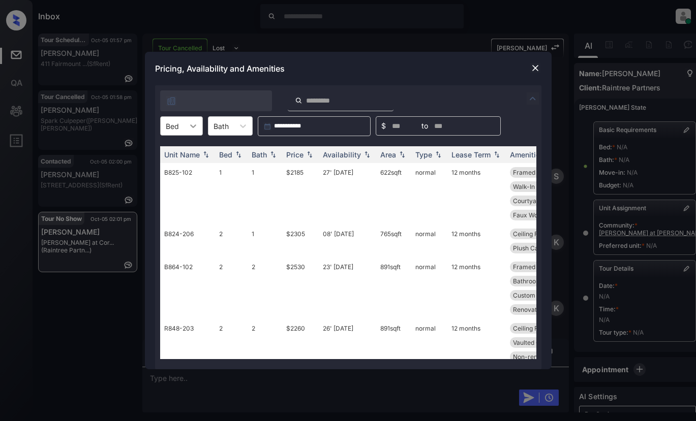
click at [192, 123] on icon at bounding box center [193, 126] width 10 height 10
click at [173, 171] on div "2" at bounding box center [181, 169] width 43 height 18
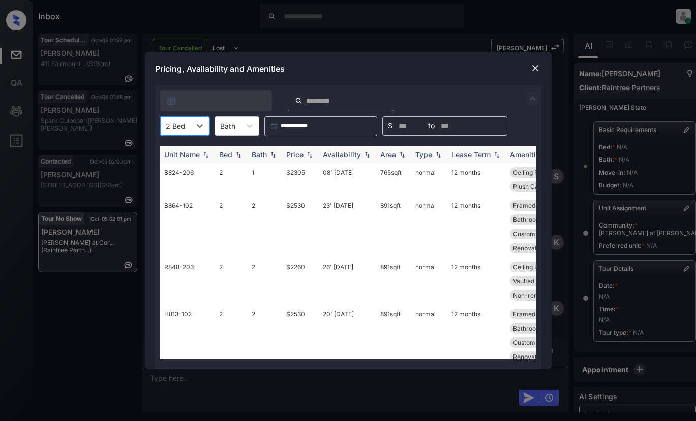
click at [297, 154] on div "Price" at bounding box center [294, 154] width 17 height 9
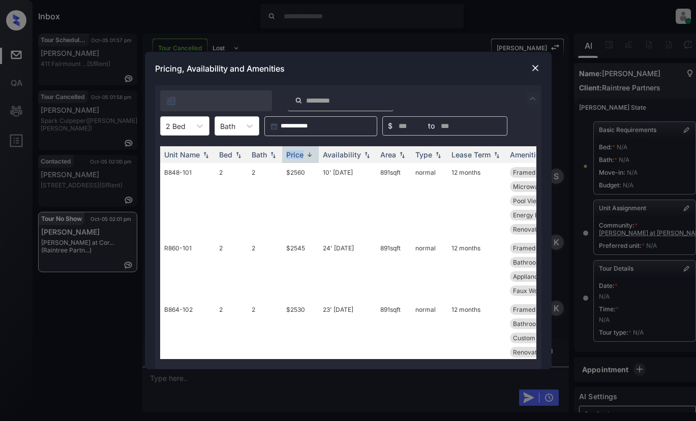
drag, startPoint x: 297, startPoint y: 154, endPoint x: 302, endPoint y: 143, distance: 12.1
click at [297, 151] on div "Price" at bounding box center [294, 154] width 17 height 9
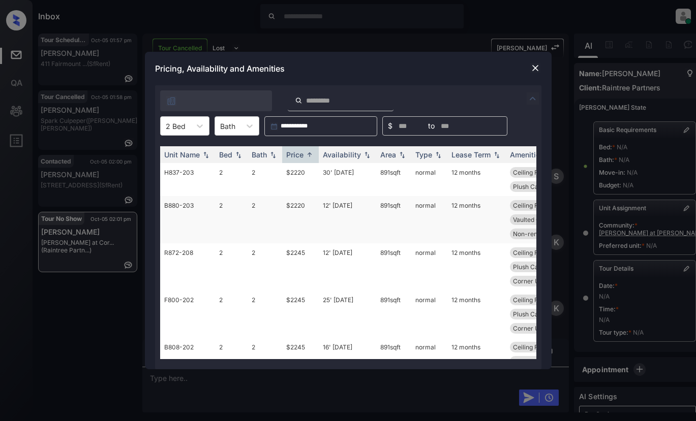
click at [300, 209] on td "$2220" at bounding box center [300, 219] width 37 height 47
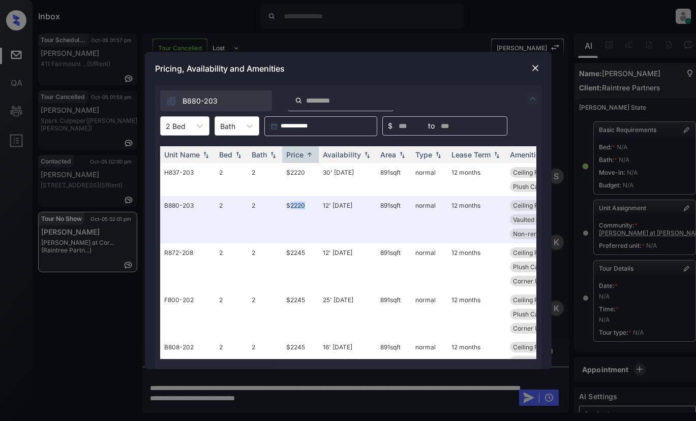
click at [532, 65] on img at bounding box center [535, 68] width 10 height 10
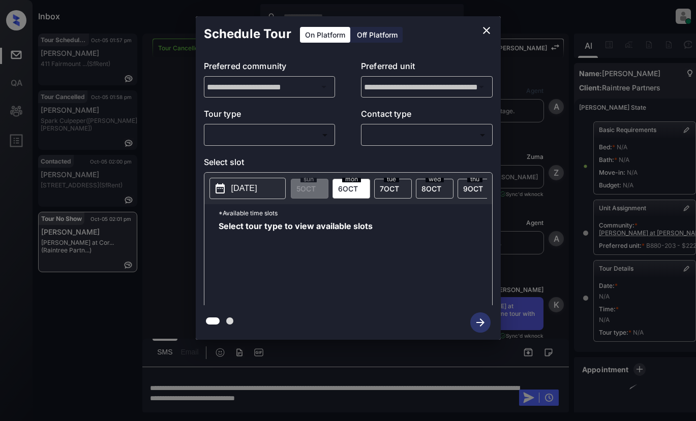
scroll to position [102, 0]
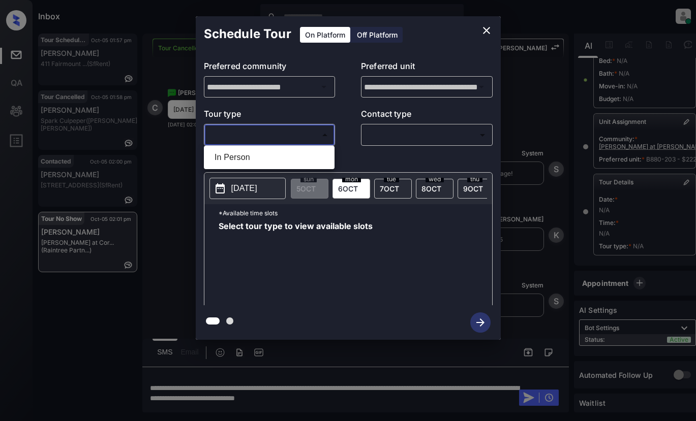
click at [231, 131] on body "Inbox Lyzzelle [PERSON_NAME] Online Set yourself offline Set yourself on break …" at bounding box center [348, 210] width 696 height 421
click at [243, 156] on li "In Person" at bounding box center [269, 157] width 126 height 18
type input "********"
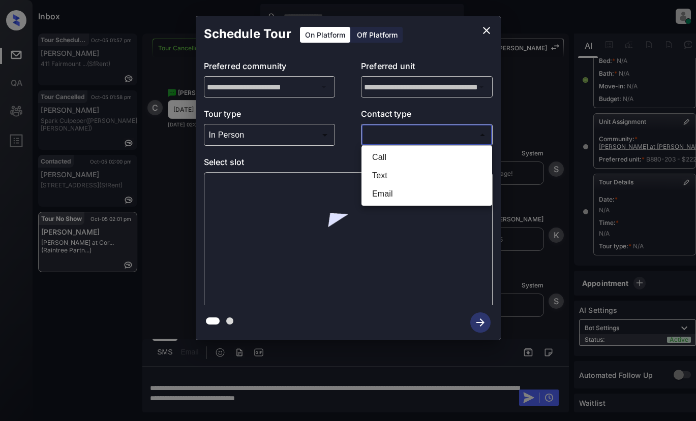
click at [394, 140] on body "Inbox Lyzzelle [PERSON_NAME] Online Set yourself offline Set yourself on break …" at bounding box center [348, 210] width 696 height 421
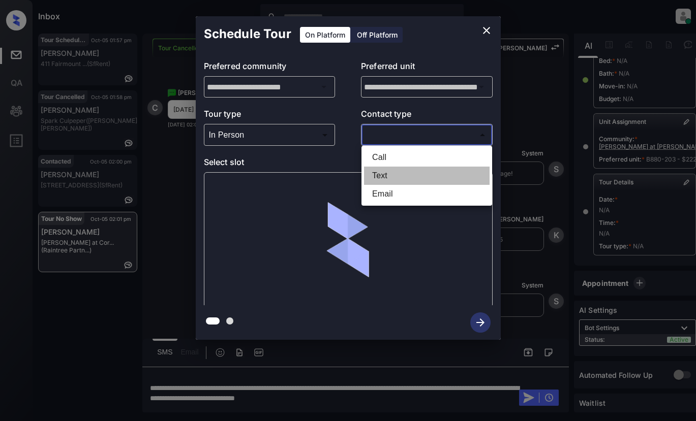
click at [388, 178] on li "Text" at bounding box center [427, 176] width 126 height 18
type input "****"
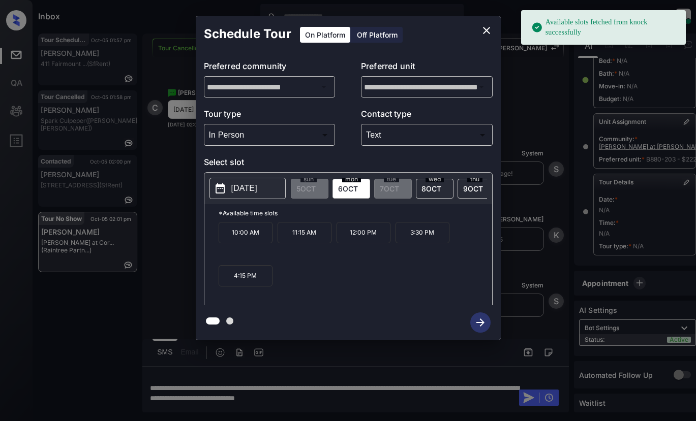
click at [239, 194] on p "[DATE]" at bounding box center [244, 188] width 26 height 12
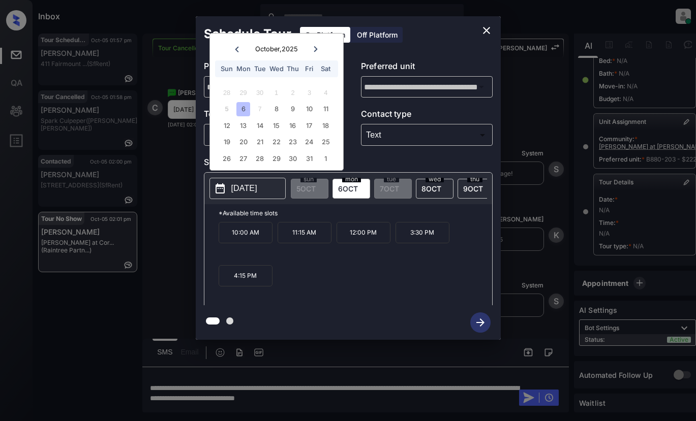
click at [242, 109] on div "6" at bounding box center [243, 109] width 14 height 14
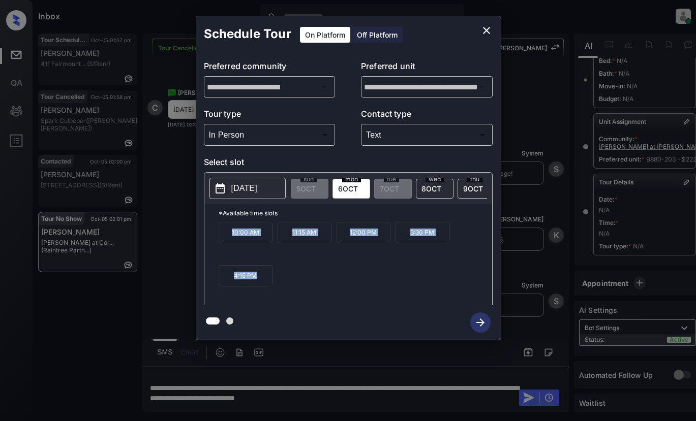
drag, startPoint x: 224, startPoint y: 235, endPoint x: 240, endPoint y: 287, distance: 54.3
click at [292, 295] on div "10:00 AM 11:15 AM 12:00 PM 3:30 PM 4:15 PM" at bounding box center [355, 262] width 273 height 81
copy div "10:00 AM 11:15 AM 12:00 PM 3:30 PM 4:15 PM"
click at [482, 33] on icon "close" at bounding box center [486, 30] width 12 height 12
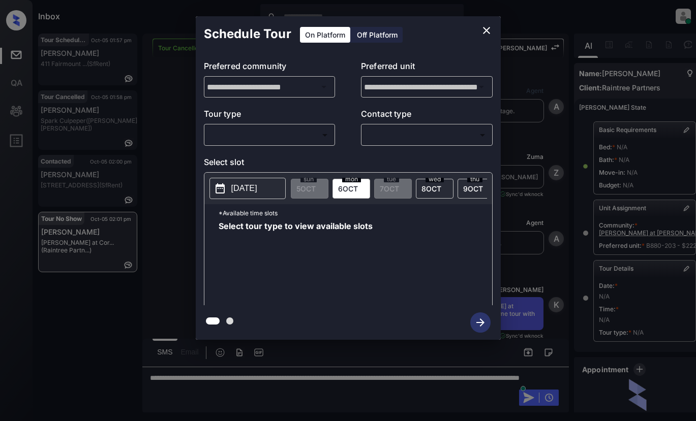
scroll to position [102, 0]
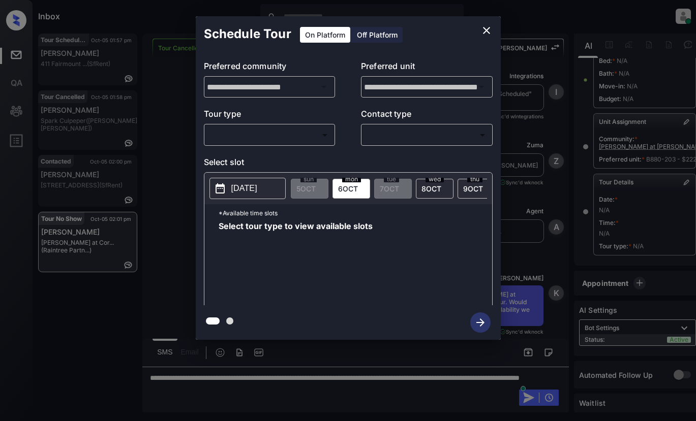
click at [247, 131] on body "Inbox Lyzzelle [PERSON_NAME] Online Set yourself offline Set yourself on break …" at bounding box center [348, 210] width 696 height 421
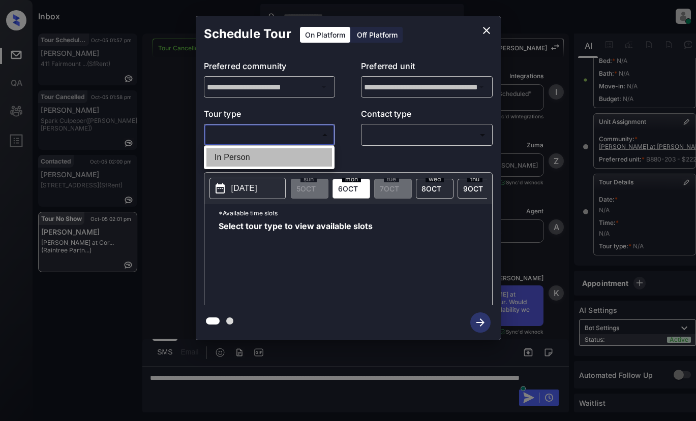
drag, startPoint x: 235, startPoint y: 160, endPoint x: 323, endPoint y: 129, distance: 93.2
click at [236, 160] on li "In Person" at bounding box center [269, 157] width 126 height 18
type input "********"
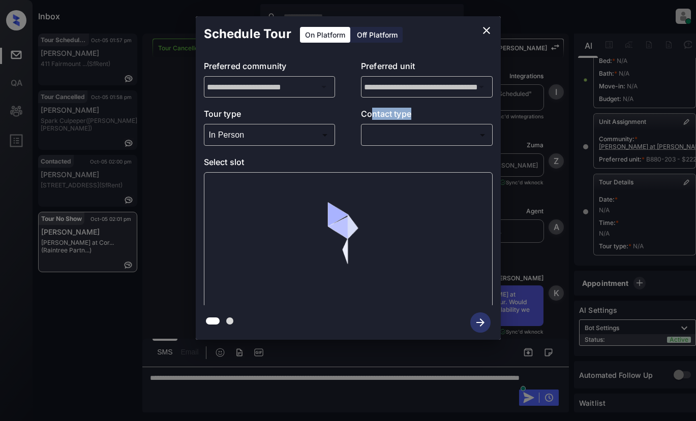
drag, startPoint x: 376, startPoint y: 123, endPoint x: 387, endPoint y: 128, distance: 13.0
click at [386, 128] on div "Contact type ​ ​" at bounding box center [427, 127] width 132 height 38
click at [404, 136] on body "Inbox Lyzzelle [PERSON_NAME] Online Set yourself offline Set yourself on break …" at bounding box center [348, 210] width 696 height 421
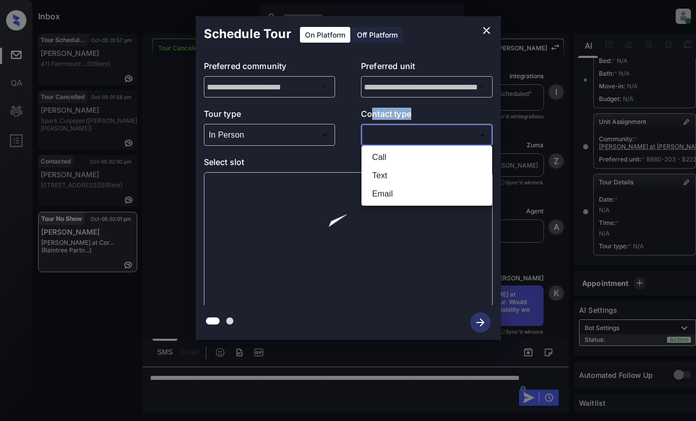
click at [384, 175] on li "Text" at bounding box center [427, 176] width 126 height 18
type input "****"
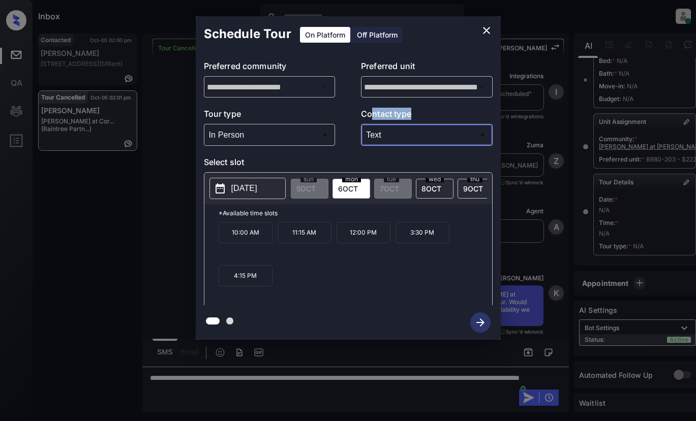
click at [482, 31] on icon "close" at bounding box center [486, 30] width 12 height 12
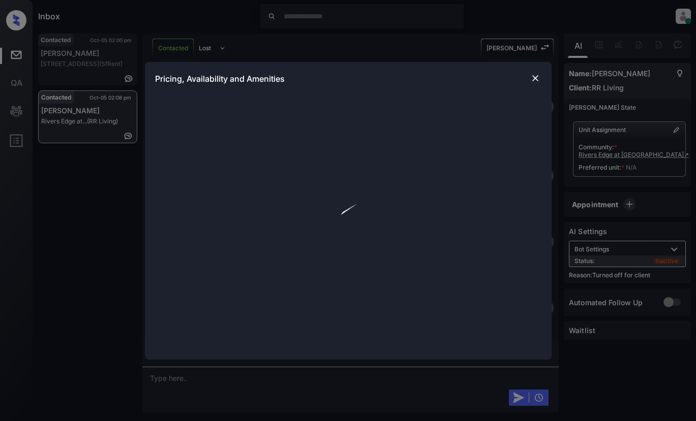
scroll to position [1359, 0]
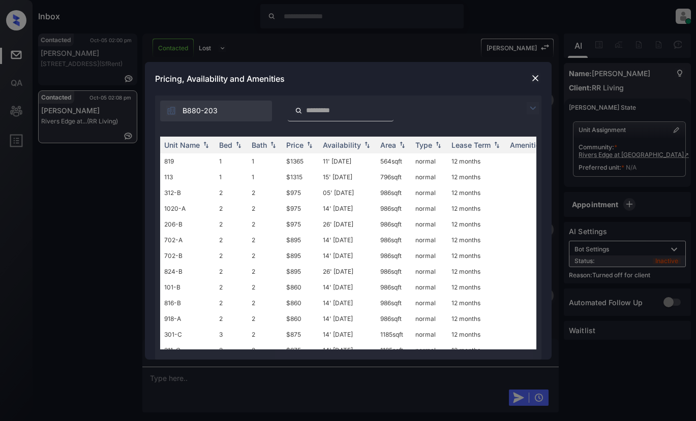
click at [530, 110] on img at bounding box center [533, 108] width 12 height 12
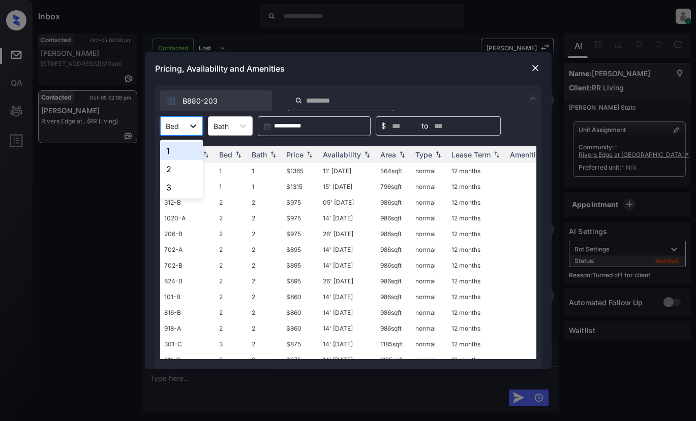
click at [195, 128] on icon at bounding box center [193, 126] width 10 height 10
drag, startPoint x: 179, startPoint y: 169, endPoint x: 194, endPoint y: 151, distance: 22.4
click at [180, 169] on div "2" at bounding box center [181, 169] width 43 height 18
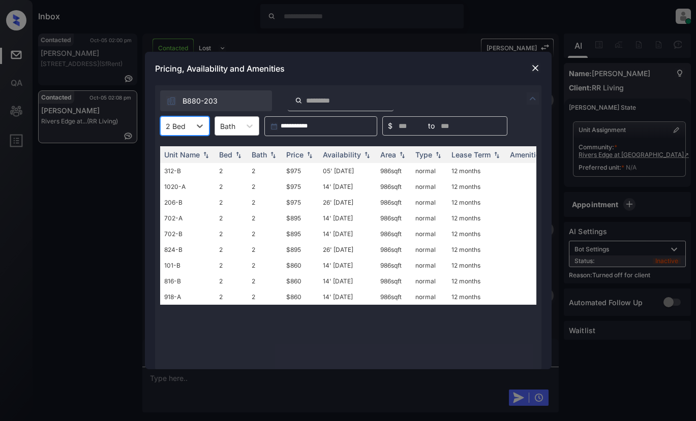
click at [235, 129] on div "Bath" at bounding box center [227, 126] width 25 height 15
click at [231, 173] on div "2" at bounding box center [237, 169] width 45 height 18
click at [334, 152] on div "Availability" at bounding box center [342, 154] width 38 height 9
click at [299, 152] on div "Price" at bounding box center [294, 154] width 17 height 9
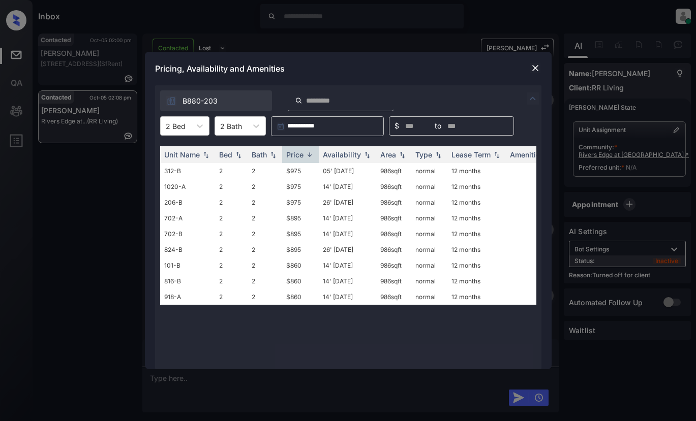
click at [533, 68] on img at bounding box center [535, 68] width 10 height 10
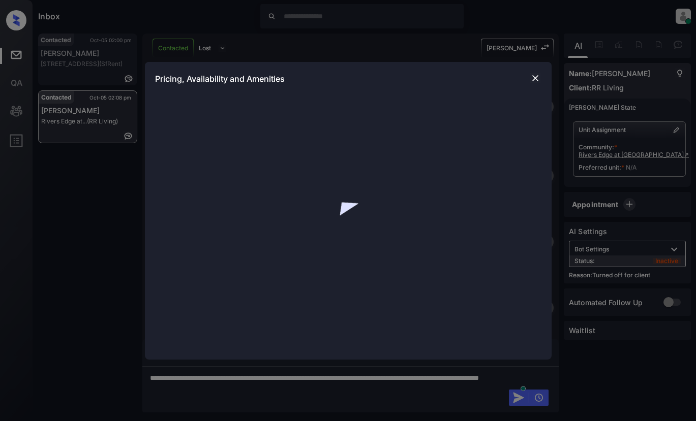
scroll to position [1359, 0]
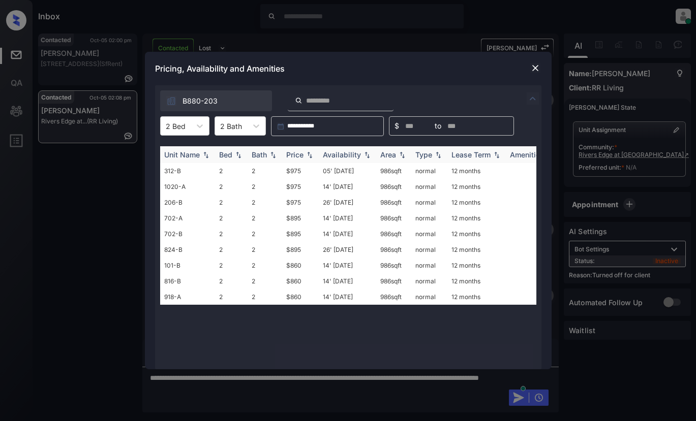
click at [289, 155] on div "Price" at bounding box center [294, 154] width 17 height 9
click at [294, 173] on td "$860" at bounding box center [300, 171] width 37 height 16
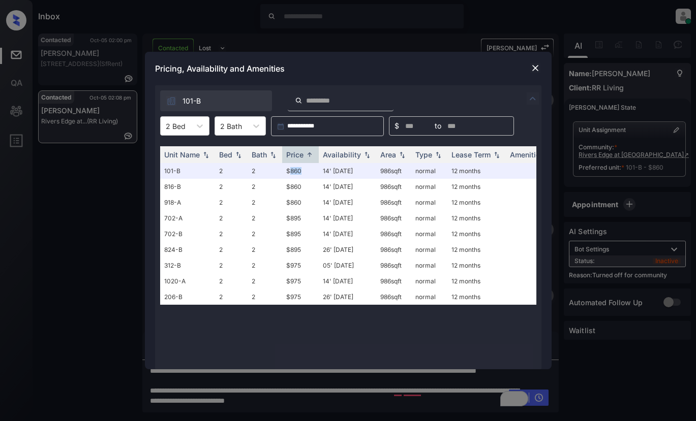
click at [537, 69] on img at bounding box center [535, 68] width 10 height 10
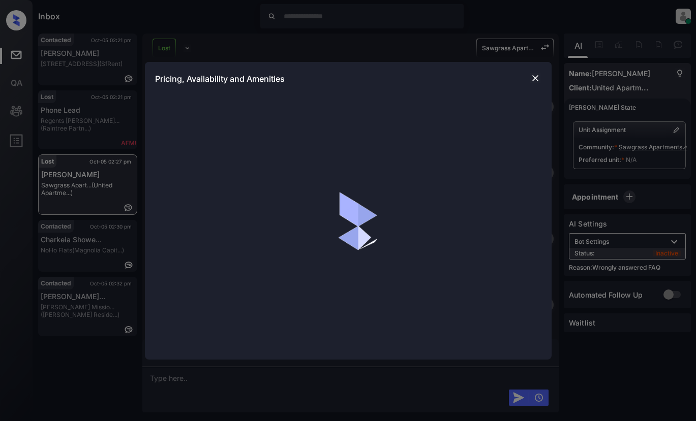
scroll to position [2552, 0]
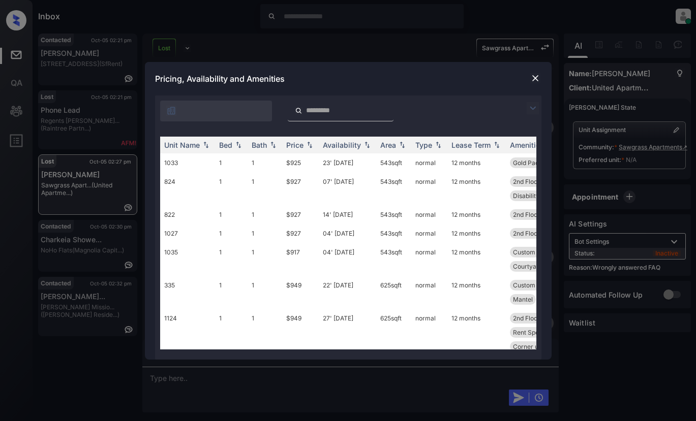
click at [530, 109] on img at bounding box center [533, 108] width 12 height 12
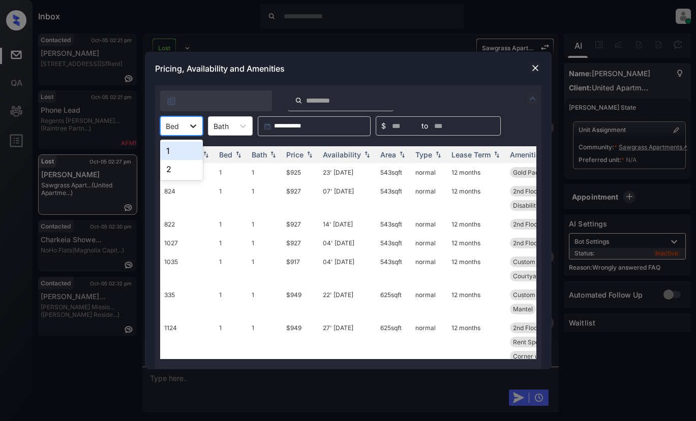
click at [191, 126] on icon at bounding box center [193, 126] width 10 height 10
click at [178, 149] on div "1" at bounding box center [181, 151] width 43 height 18
click at [292, 157] on div "Price" at bounding box center [294, 154] width 17 height 9
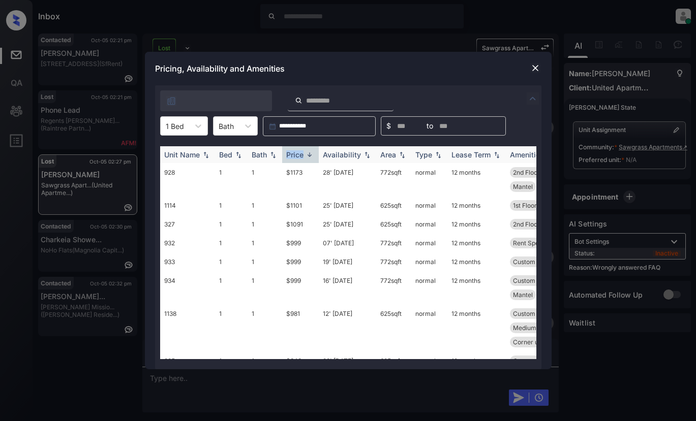
click at [292, 157] on div "Price" at bounding box center [294, 154] width 17 height 9
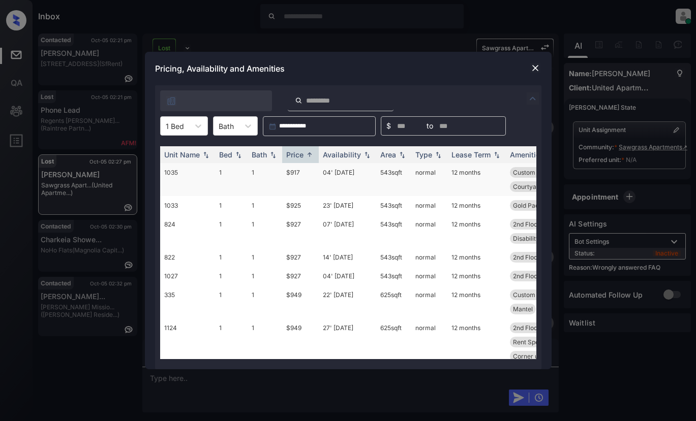
click at [292, 172] on td "$917" at bounding box center [300, 179] width 37 height 33
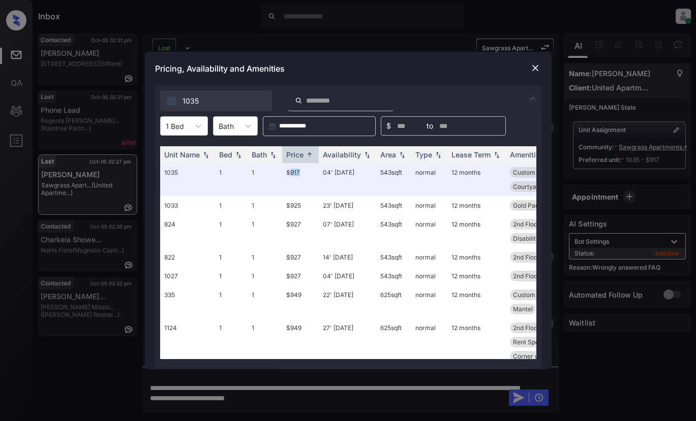
click at [531, 71] on img at bounding box center [535, 68] width 10 height 10
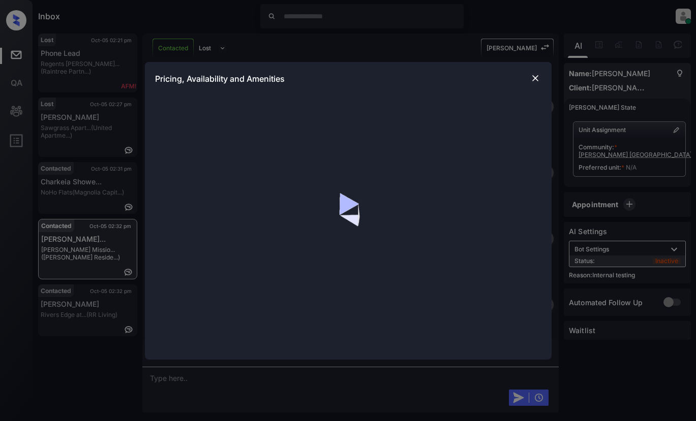
scroll to position [1238, 0]
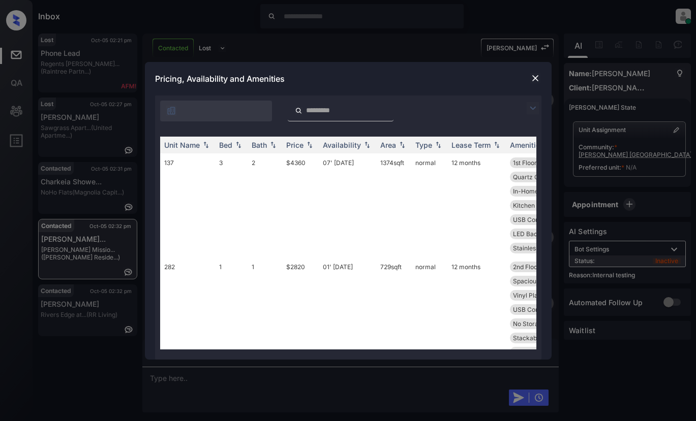
click at [530, 106] on img at bounding box center [533, 108] width 12 height 12
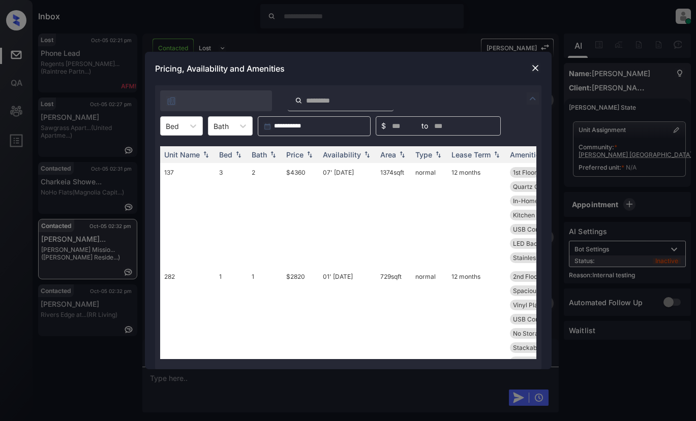
drag, startPoint x: 196, startPoint y: 129, endPoint x: 197, endPoint y: 137, distance: 8.2
click at [197, 130] on icon at bounding box center [193, 126] width 10 height 10
click at [179, 172] on div "2" at bounding box center [181, 169] width 43 height 18
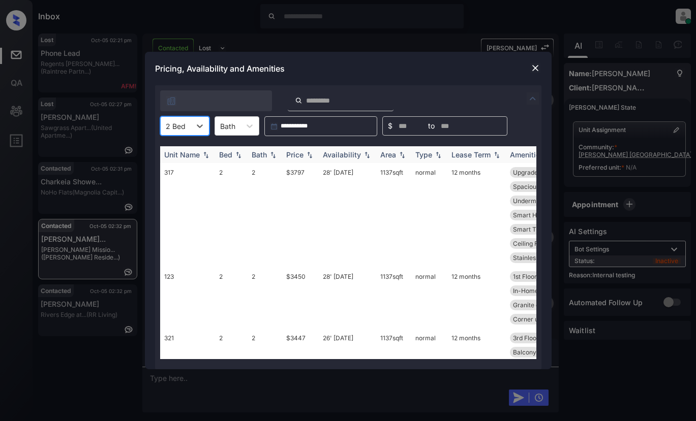
click at [309, 155] on img at bounding box center [309, 154] width 10 height 7
drag, startPoint x: 309, startPoint y: 155, endPoint x: 315, endPoint y: 147, distance: 10.1
click at [309, 155] on img at bounding box center [309, 155] width 10 height 8
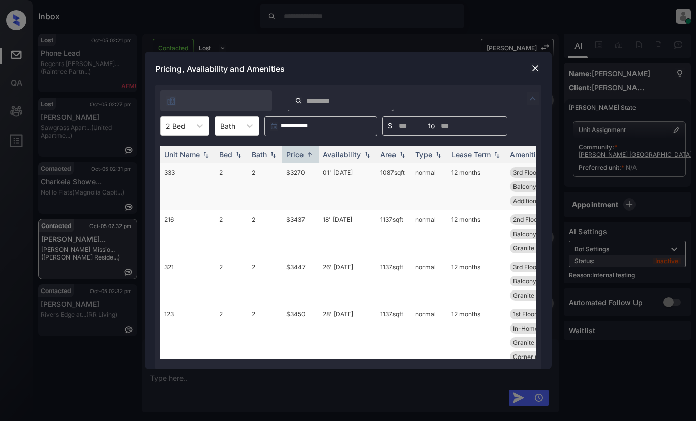
click at [296, 172] on td "$3270" at bounding box center [300, 186] width 37 height 47
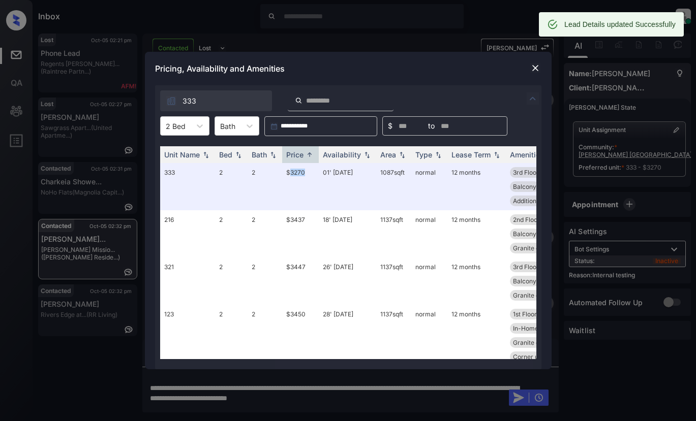
click at [534, 70] on img at bounding box center [535, 68] width 10 height 10
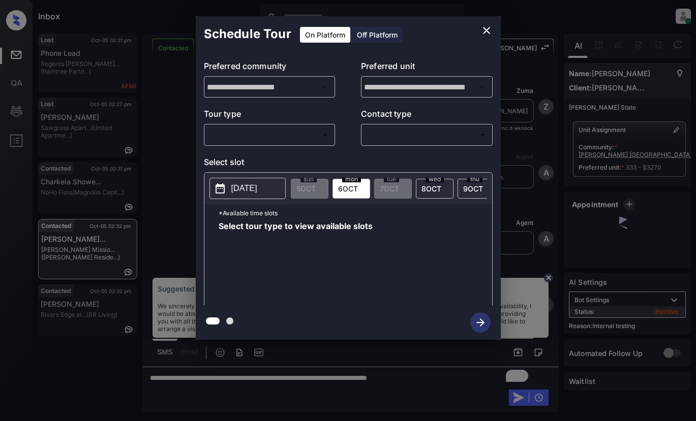
scroll to position [1304, 0]
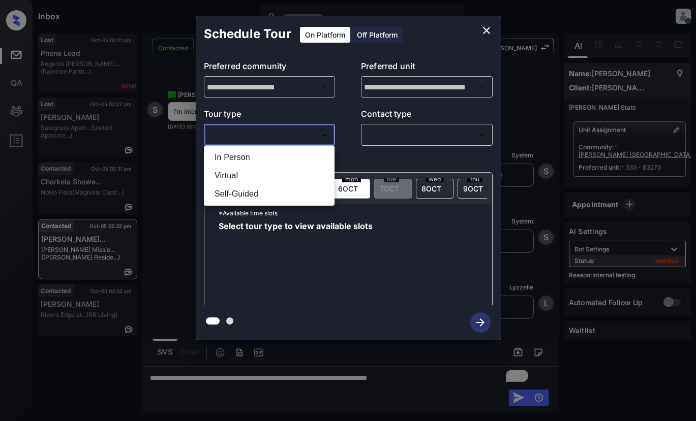
click at [281, 132] on body "Inbox Lyzzelle M. Ceralde Online Set yourself offline Set yourself on break Pro…" at bounding box center [348, 210] width 696 height 421
drag, startPoint x: 229, startPoint y: 156, endPoint x: 345, endPoint y: 144, distance: 116.0
click at [231, 156] on li "In Person" at bounding box center [269, 157] width 126 height 18
type input "********"
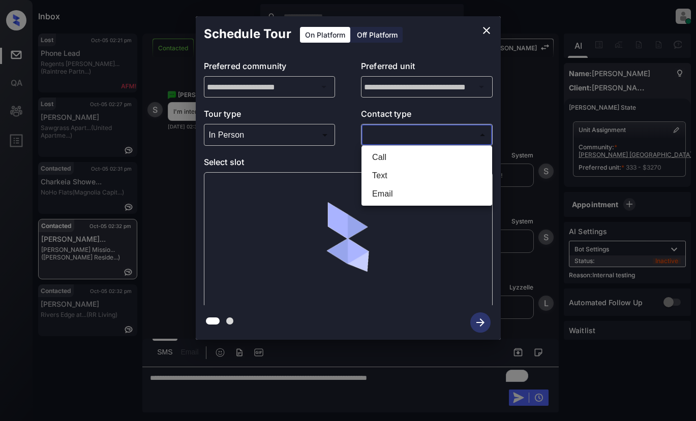
click at [443, 135] on body "Inbox Lyzzelle M. Ceralde Online Set yourself offline Set yourself on break Pro…" at bounding box center [348, 210] width 696 height 421
click at [379, 176] on li "Text" at bounding box center [427, 176] width 126 height 18
type input "****"
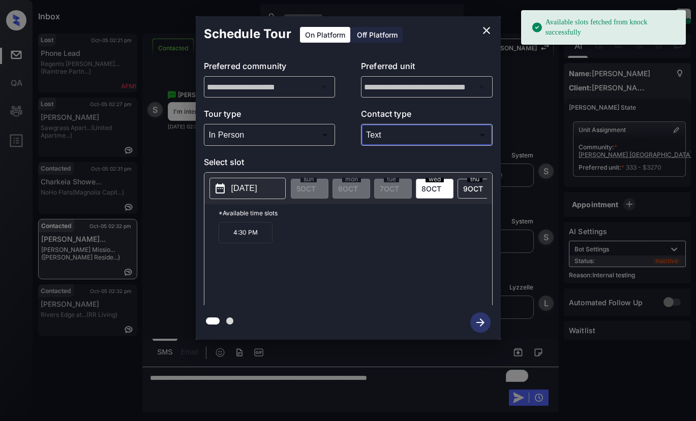
click at [253, 186] on p "2025-10-08" at bounding box center [244, 188] width 26 height 12
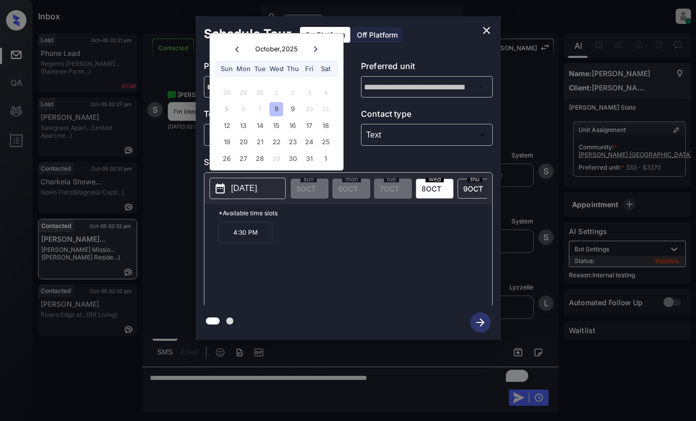
click at [273, 110] on div "8" at bounding box center [276, 109] width 14 height 14
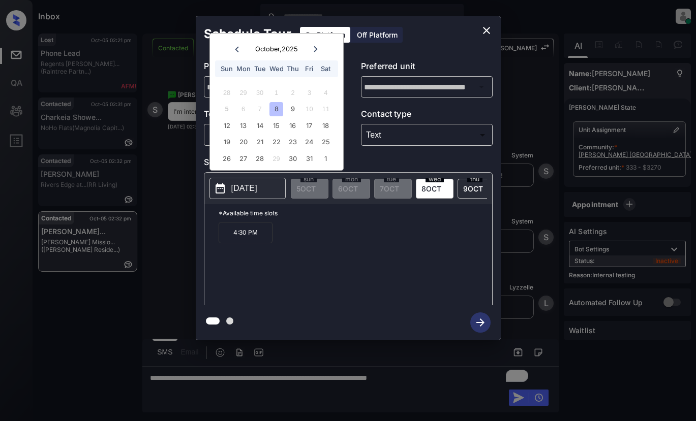
click at [484, 35] on icon "close" at bounding box center [486, 30] width 12 height 12
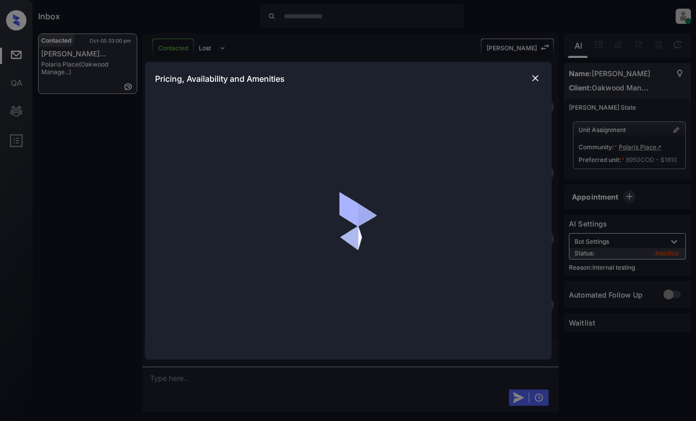
scroll to position [2195, 0]
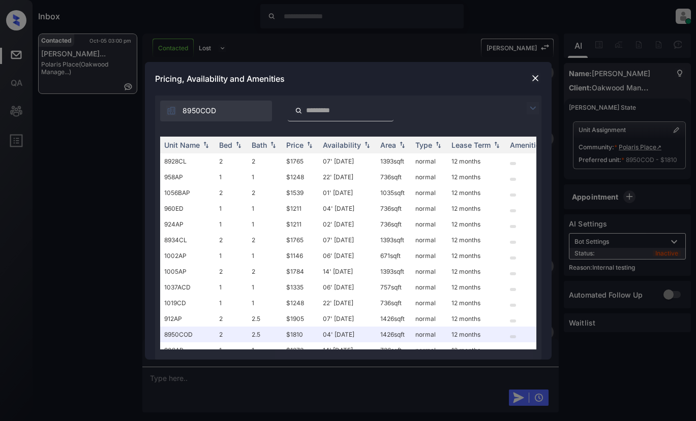
click at [533, 110] on img at bounding box center [533, 108] width 12 height 12
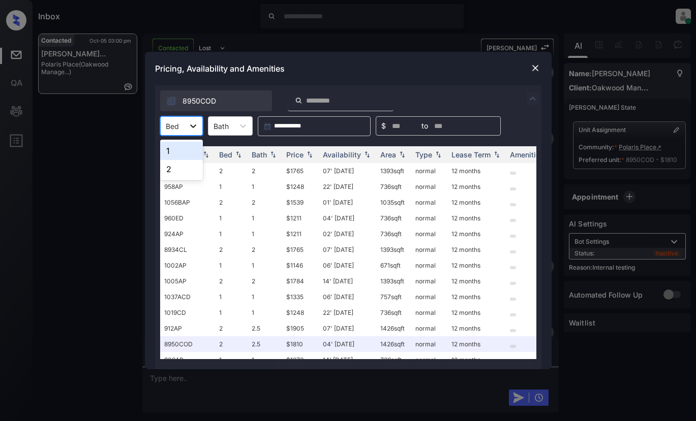
click at [191, 126] on icon at bounding box center [193, 127] width 6 height 4
click at [174, 165] on div "2" at bounding box center [181, 169] width 43 height 18
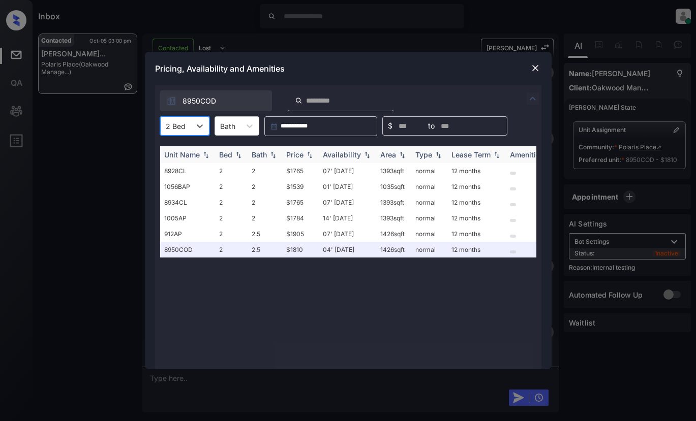
click at [231, 154] on div "Bed" at bounding box center [225, 154] width 13 height 9
click at [233, 154] on img at bounding box center [238, 155] width 10 height 8
click at [259, 154] on div "Bath" at bounding box center [259, 154] width 15 height 9
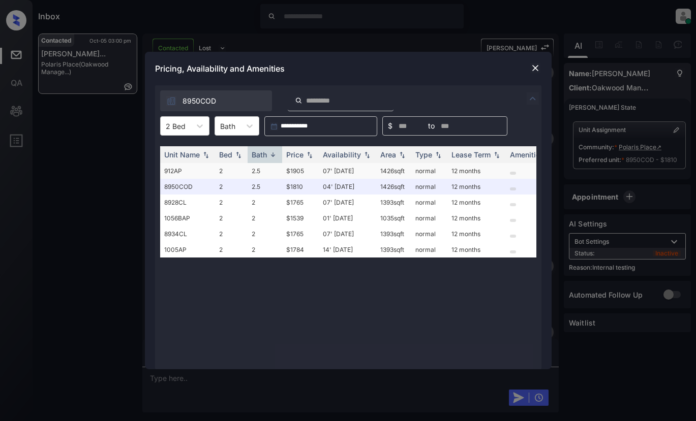
click at [261, 173] on td "2.5" at bounding box center [265, 171] width 35 height 16
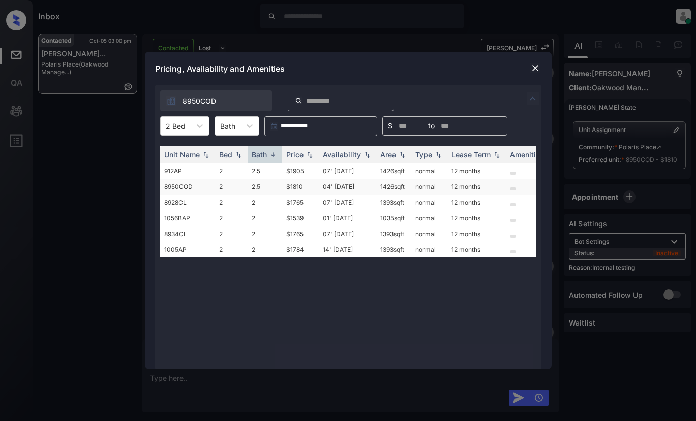
click at [253, 188] on td "2.5" at bounding box center [265, 187] width 35 height 16
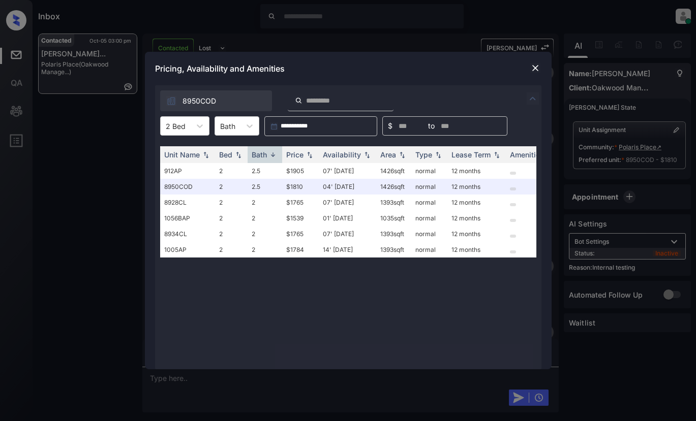
click at [534, 69] on img at bounding box center [535, 68] width 10 height 10
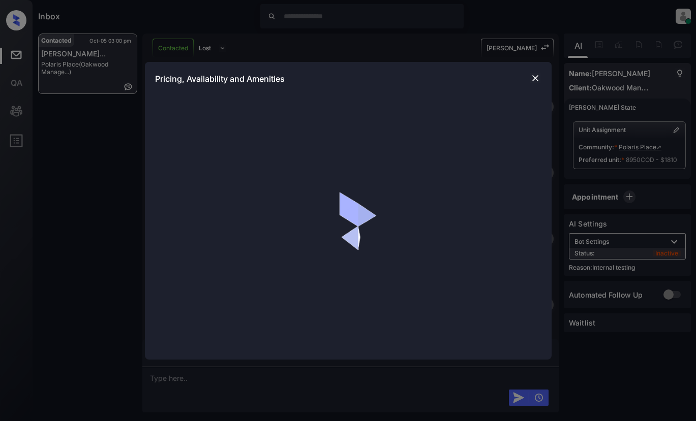
scroll to position [2297, 0]
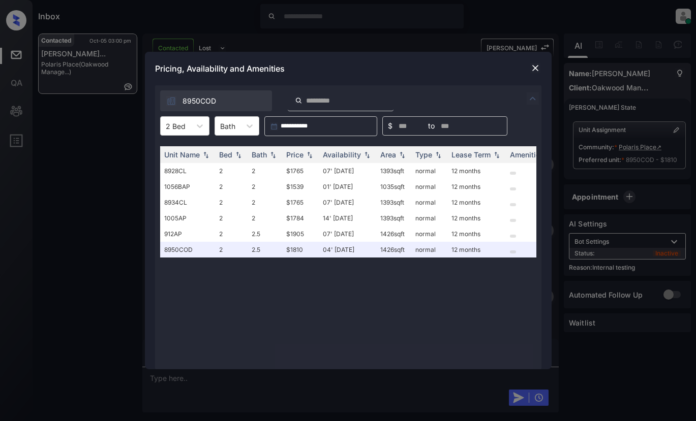
click at [536, 68] on img at bounding box center [535, 68] width 10 height 10
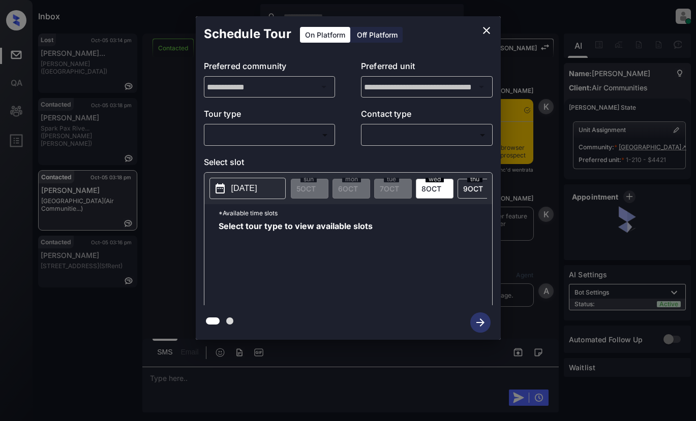
scroll to position [2147, 0]
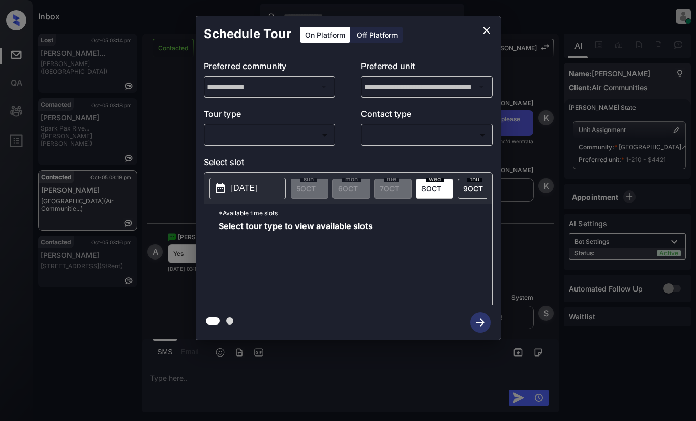
click at [292, 137] on body "Inbox Lyzzelle M. Ceralde Online Set yourself offline Set yourself on break Pro…" at bounding box center [348, 210] width 696 height 421
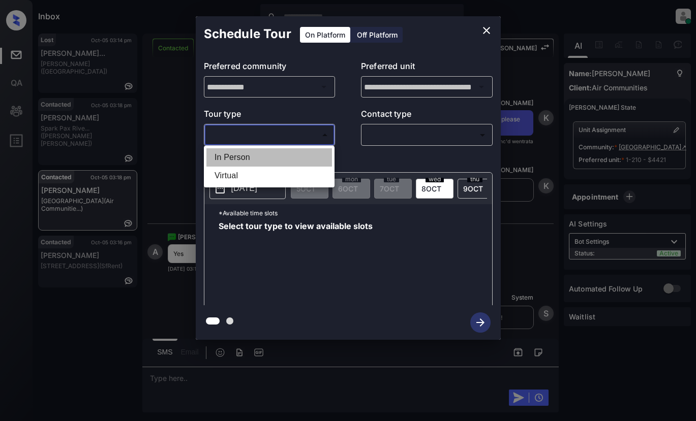
drag, startPoint x: 236, startPoint y: 158, endPoint x: 247, endPoint y: 157, distance: 11.2
click at [238, 158] on li "In Person" at bounding box center [269, 157] width 126 height 18
type input "********"
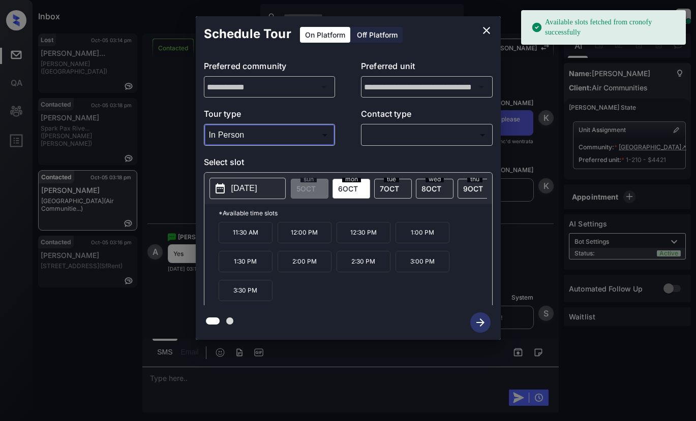
click at [485, 32] on icon "close" at bounding box center [486, 30] width 7 height 7
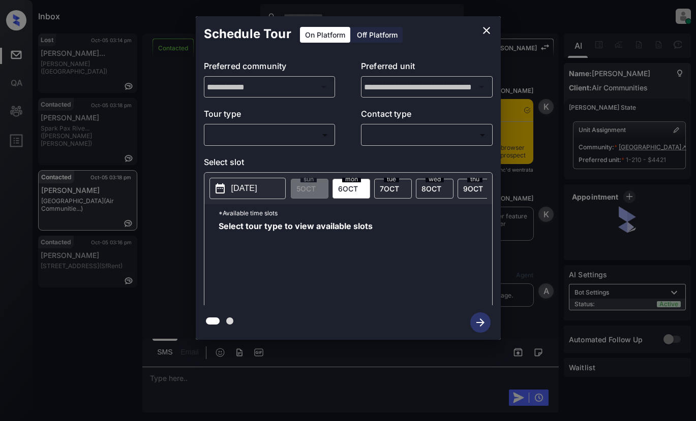
scroll to position [2253, 0]
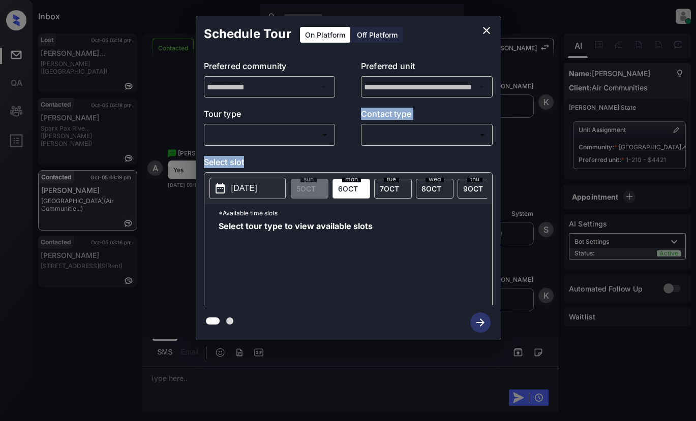
click at [293, 145] on div "**********" at bounding box center [348, 179] width 305 height 254
click at [239, 136] on body "Inbox Lyzzelle [PERSON_NAME] Online Set yourself offline Set yourself on break …" at bounding box center [348, 210] width 696 height 421
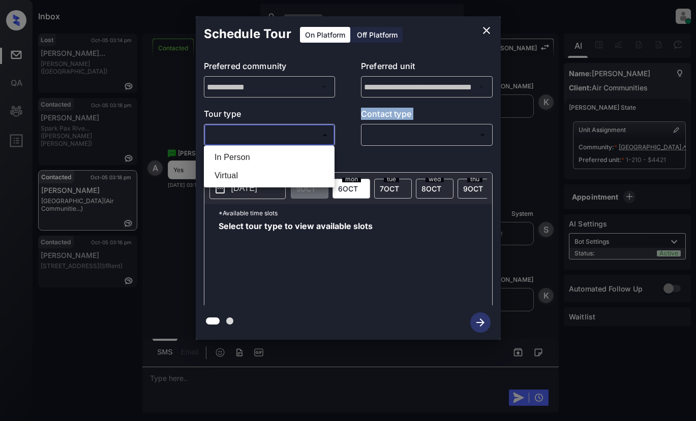
drag, startPoint x: 247, startPoint y: 159, endPoint x: 295, endPoint y: 149, distance: 48.9
click at [256, 158] on li "In Person" at bounding box center [269, 157] width 126 height 18
type input "********"
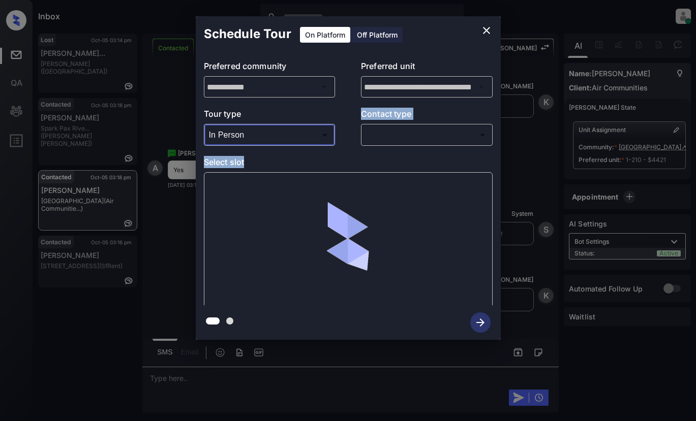
click at [391, 135] on body "Inbox Lyzzelle [PERSON_NAME] Online Set yourself offline Set yourself on break …" at bounding box center [348, 210] width 696 height 421
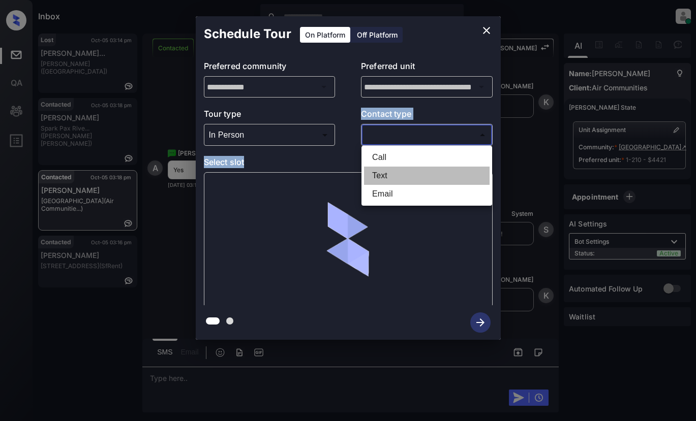
click at [380, 173] on li "Text" at bounding box center [427, 176] width 126 height 18
type input "****"
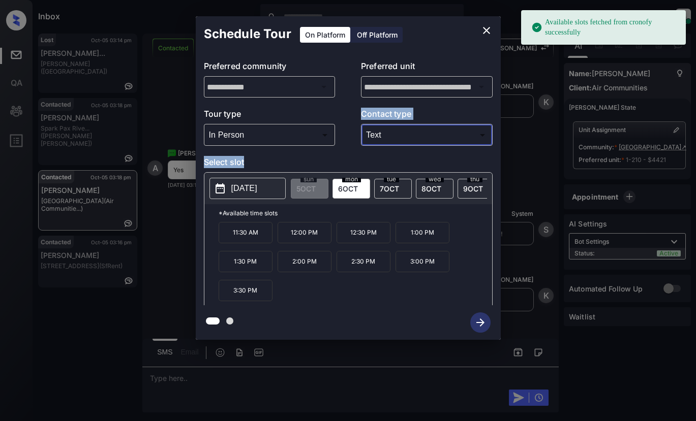
drag, startPoint x: 259, startPoint y: 191, endPoint x: 291, endPoint y: 188, distance: 31.7
click at [257, 190] on p "[DATE]" at bounding box center [244, 188] width 26 height 12
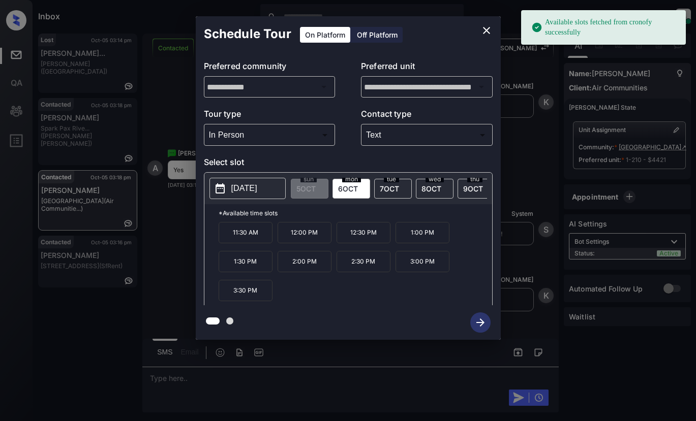
click at [425, 187] on span "[DATE]" at bounding box center [431, 189] width 20 height 9
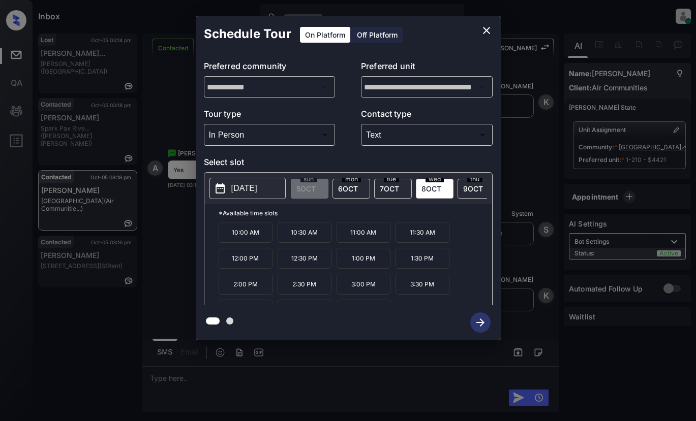
click at [243, 243] on p "10:00 AM" at bounding box center [246, 232] width 54 height 21
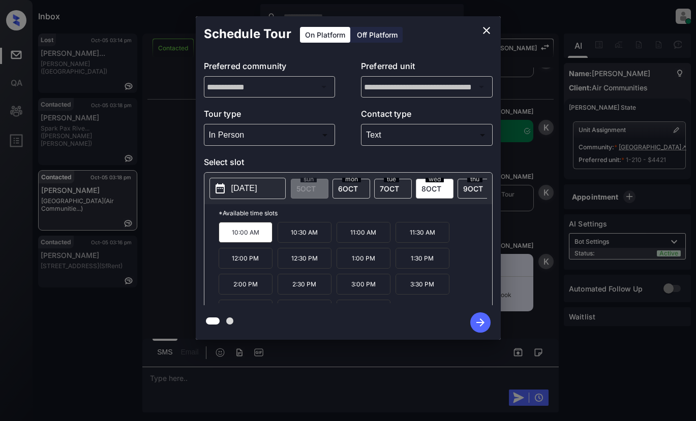
scroll to position [2488, 0]
drag, startPoint x: 477, startPoint y: 324, endPoint x: 508, endPoint y: 354, distance: 43.1
click at [477, 326] on icon "button" at bounding box center [480, 323] width 20 height 20
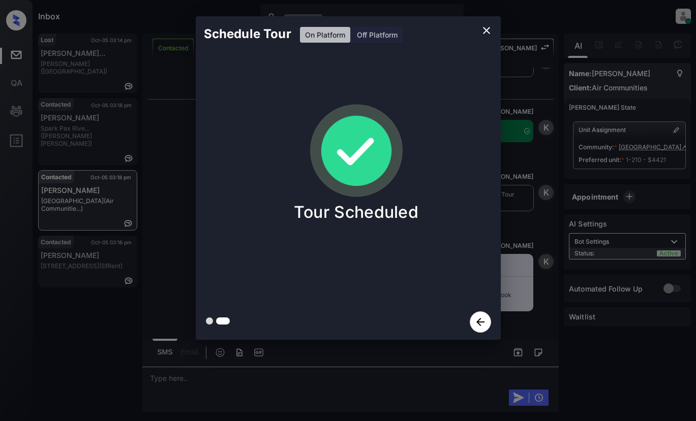
click at [488, 32] on icon "close" at bounding box center [486, 30] width 12 height 12
